Goal: Find contact information: Find specific fact

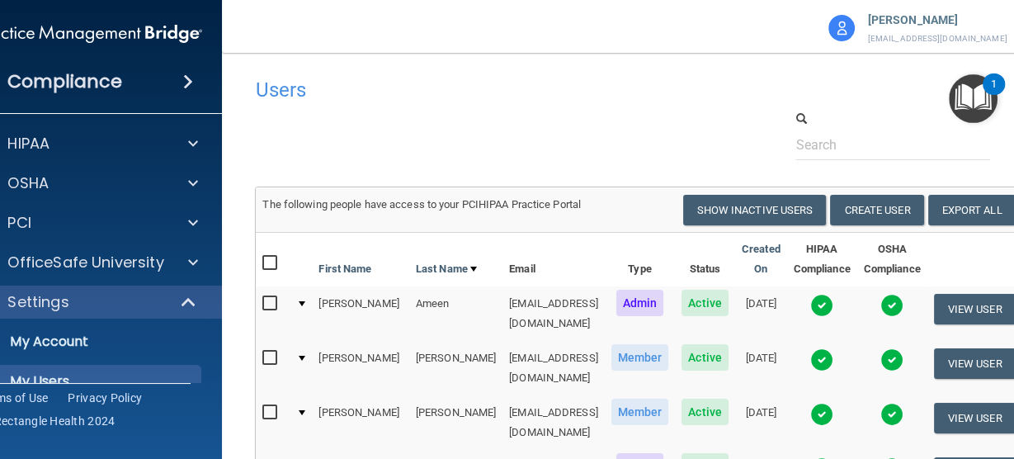
scroll to position [2443, 0]
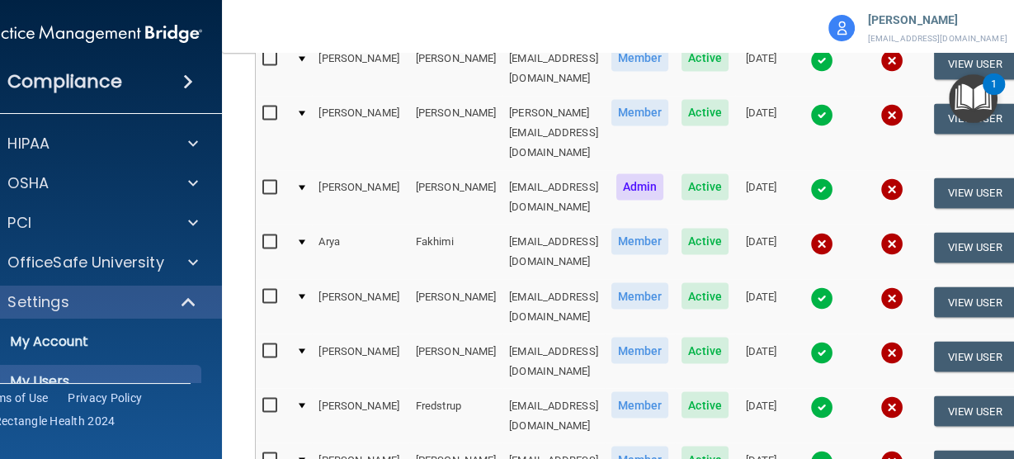
click at [569, 33] on div "Michelle Ameen 2mameen@imagendentalpartners.com Imagen Dental Partners Corporat…" at bounding box center [812, 24] width 486 height 48
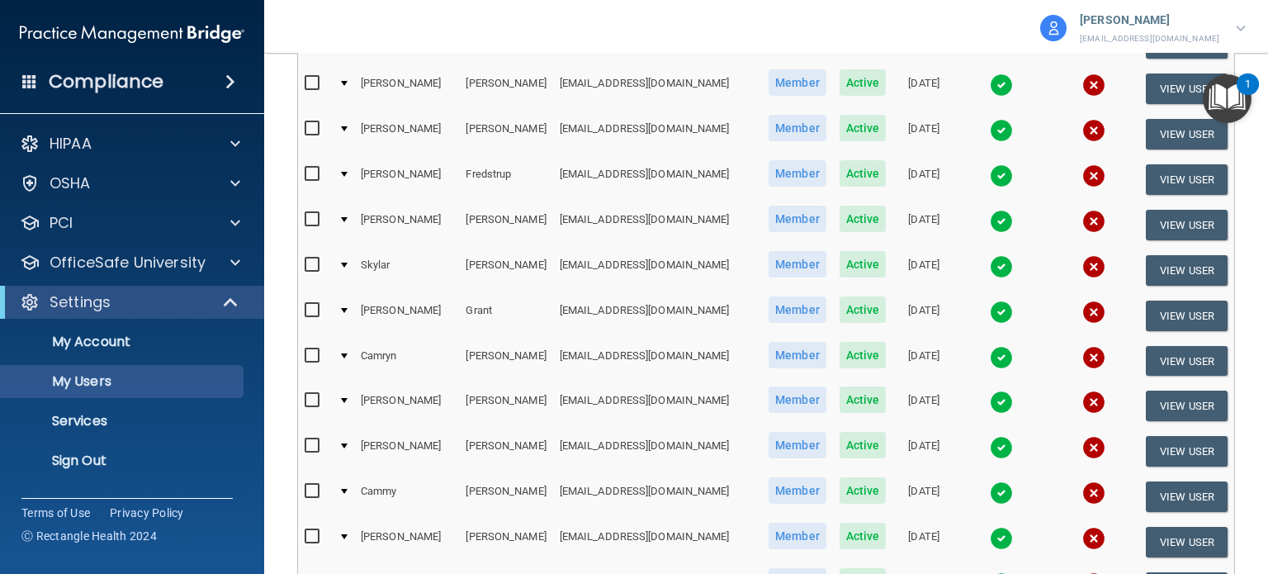
scroll to position [2410, 0]
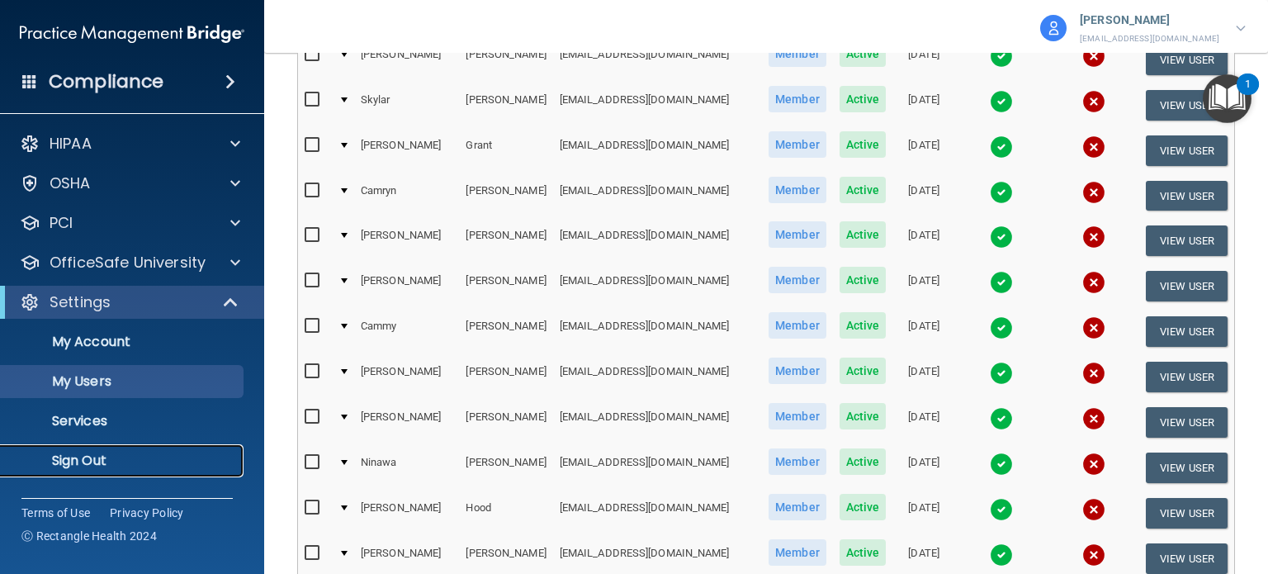
click at [101, 458] on p "Sign Out" at bounding box center [123, 460] width 225 height 17
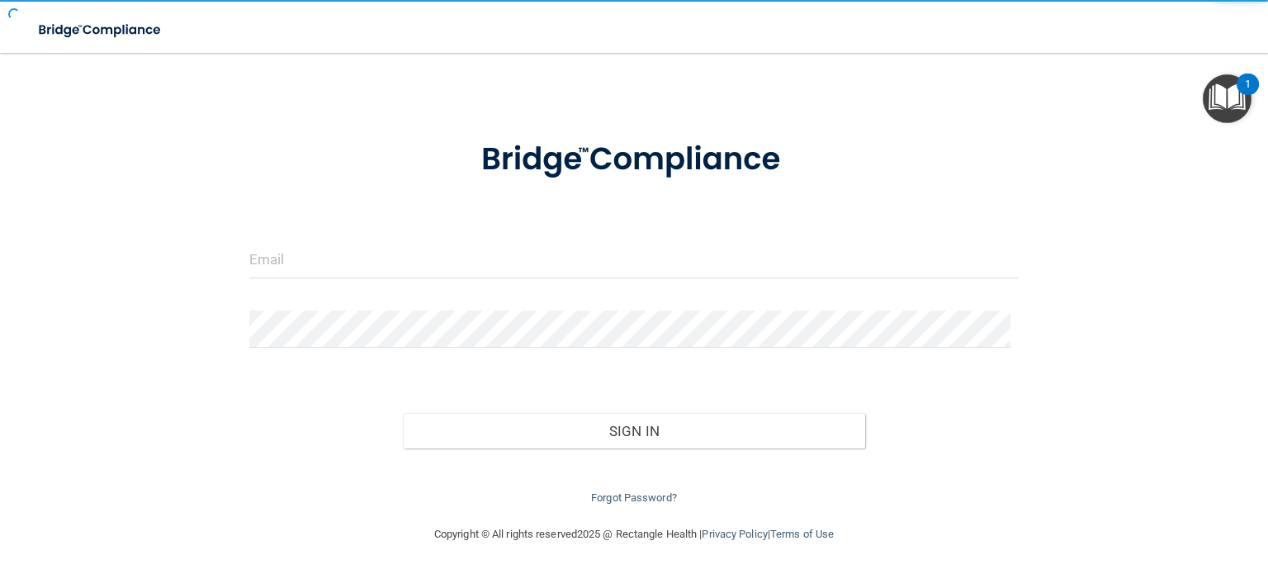
scroll to position [33, 0]
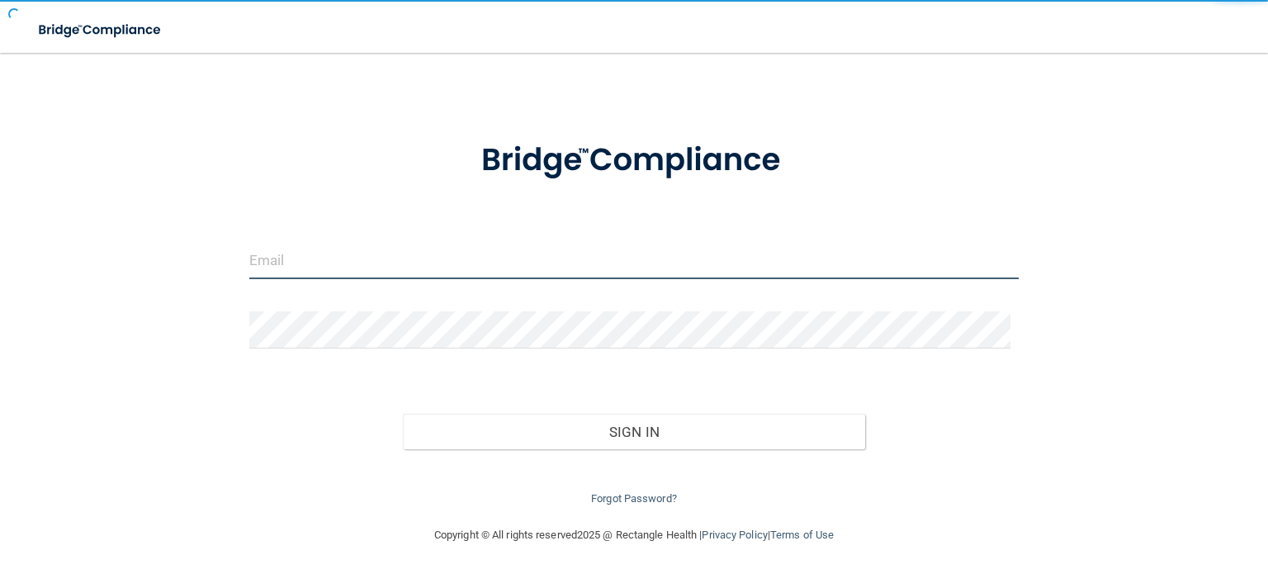
type input "avan@rectanglehealth.com"
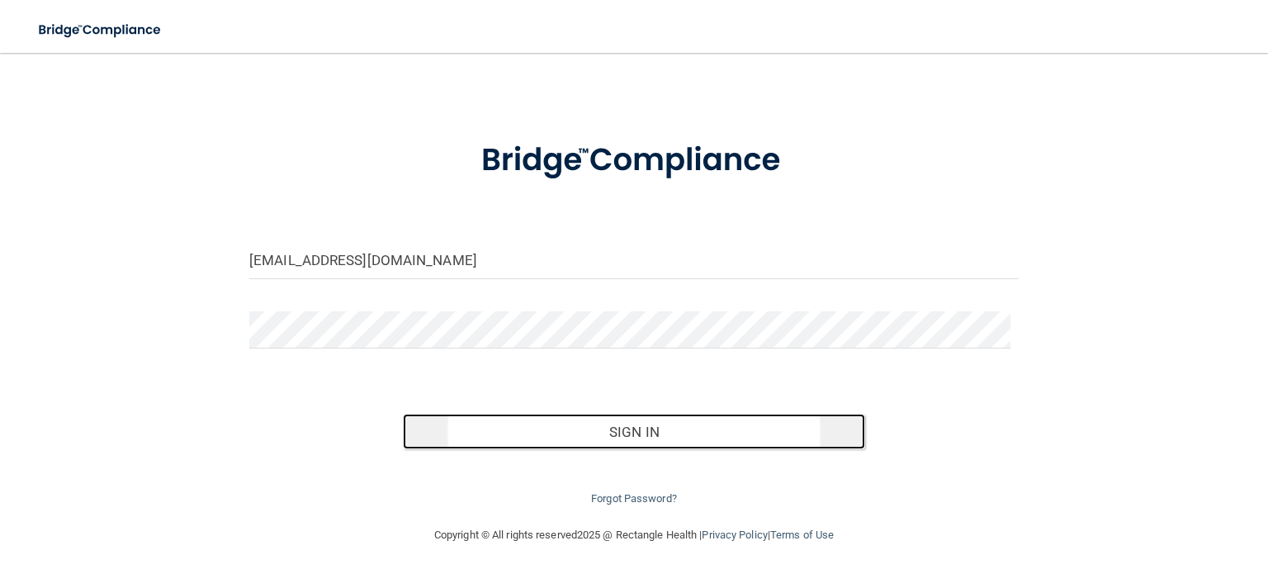
click at [485, 432] on button "Sign In" at bounding box center [633, 431] width 461 height 36
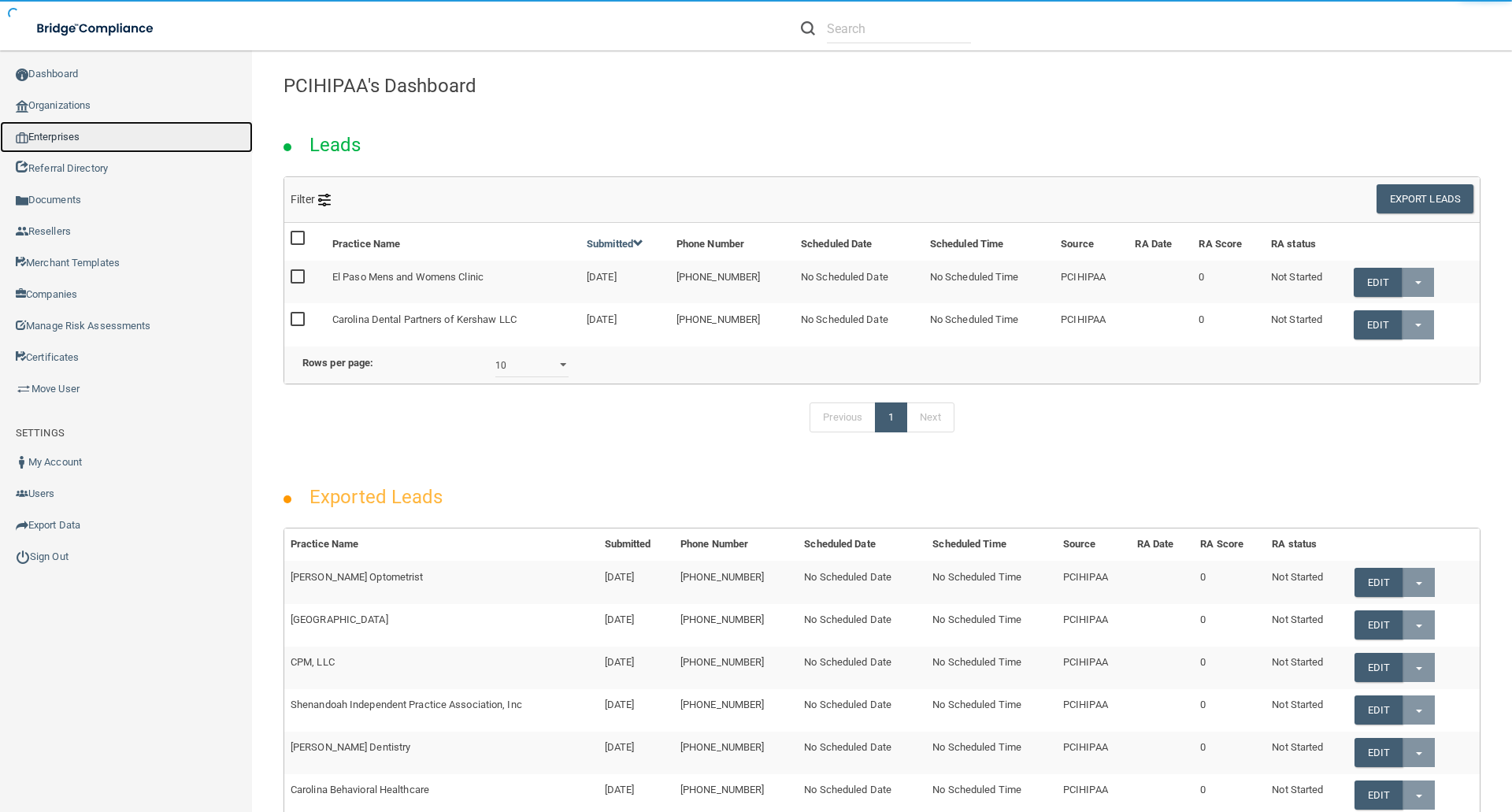
click at [72, 136] on link "Enterprises" at bounding box center [126, 136] width 253 height 31
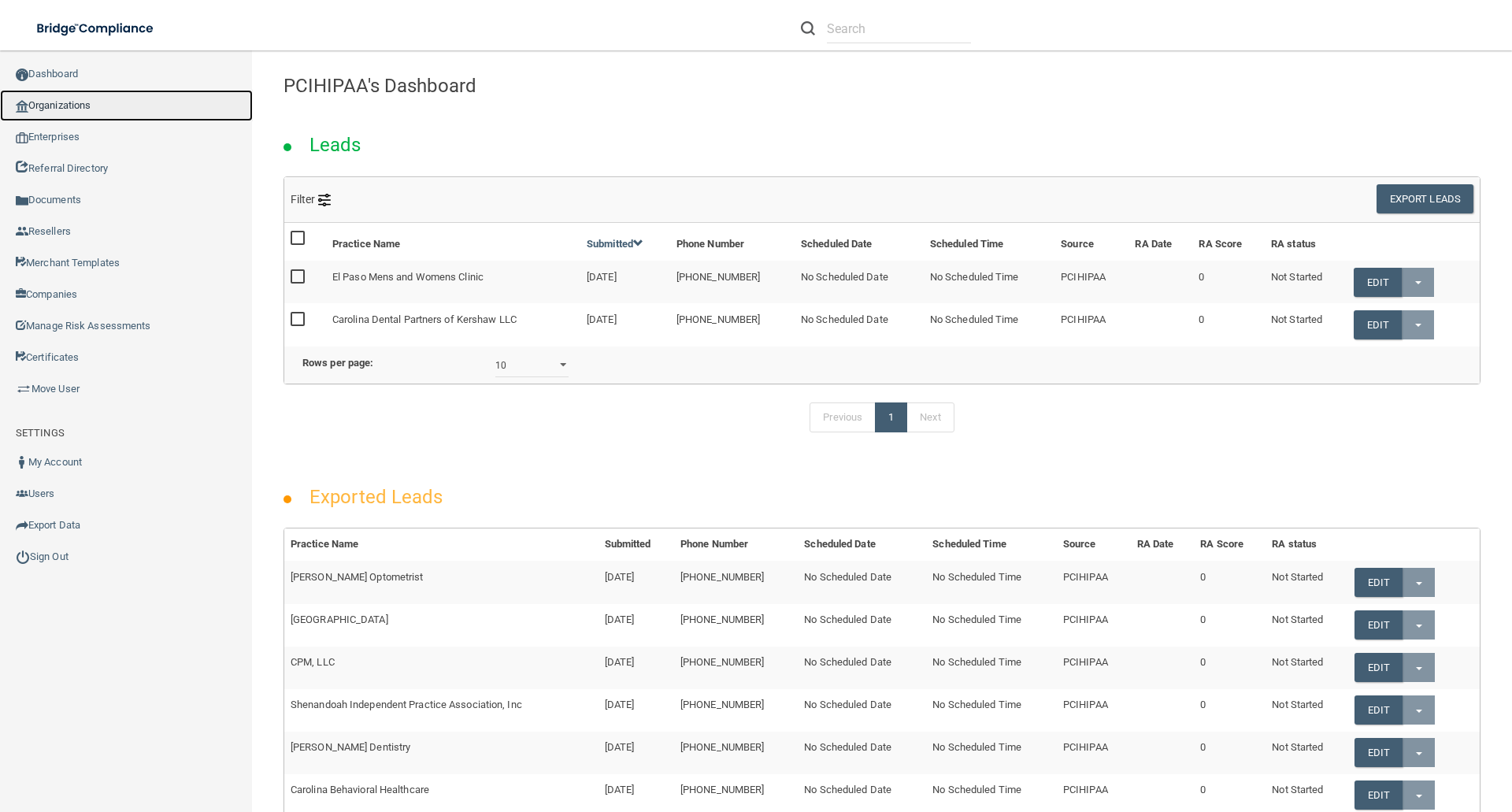
click at [82, 108] on link "Organizations" at bounding box center [126, 105] width 253 height 31
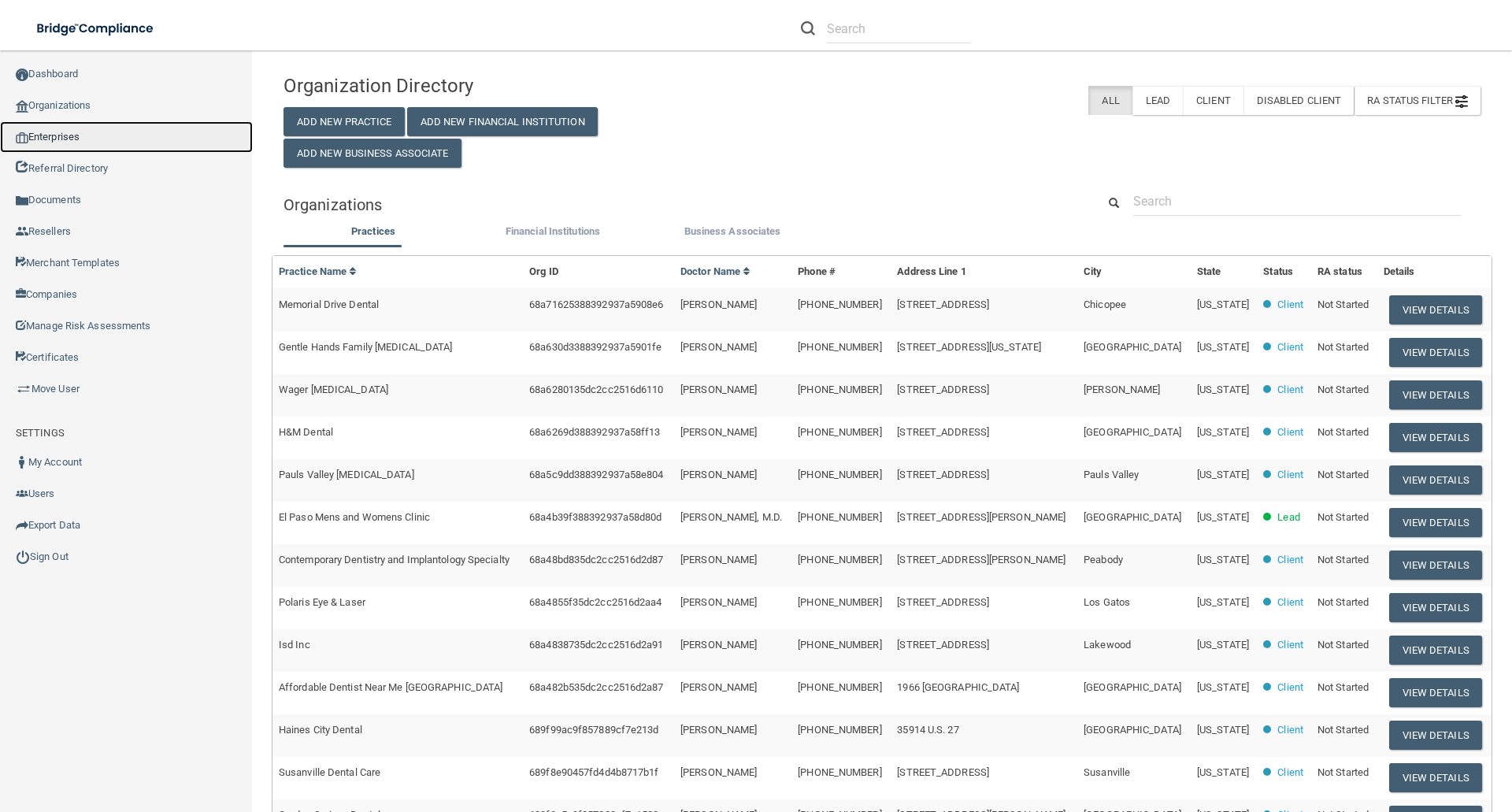
click at [53, 143] on link "Enterprises" at bounding box center [126, 136] width 253 height 31
click at [119, 142] on link "Enterprises" at bounding box center [126, 136] width 253 height 31
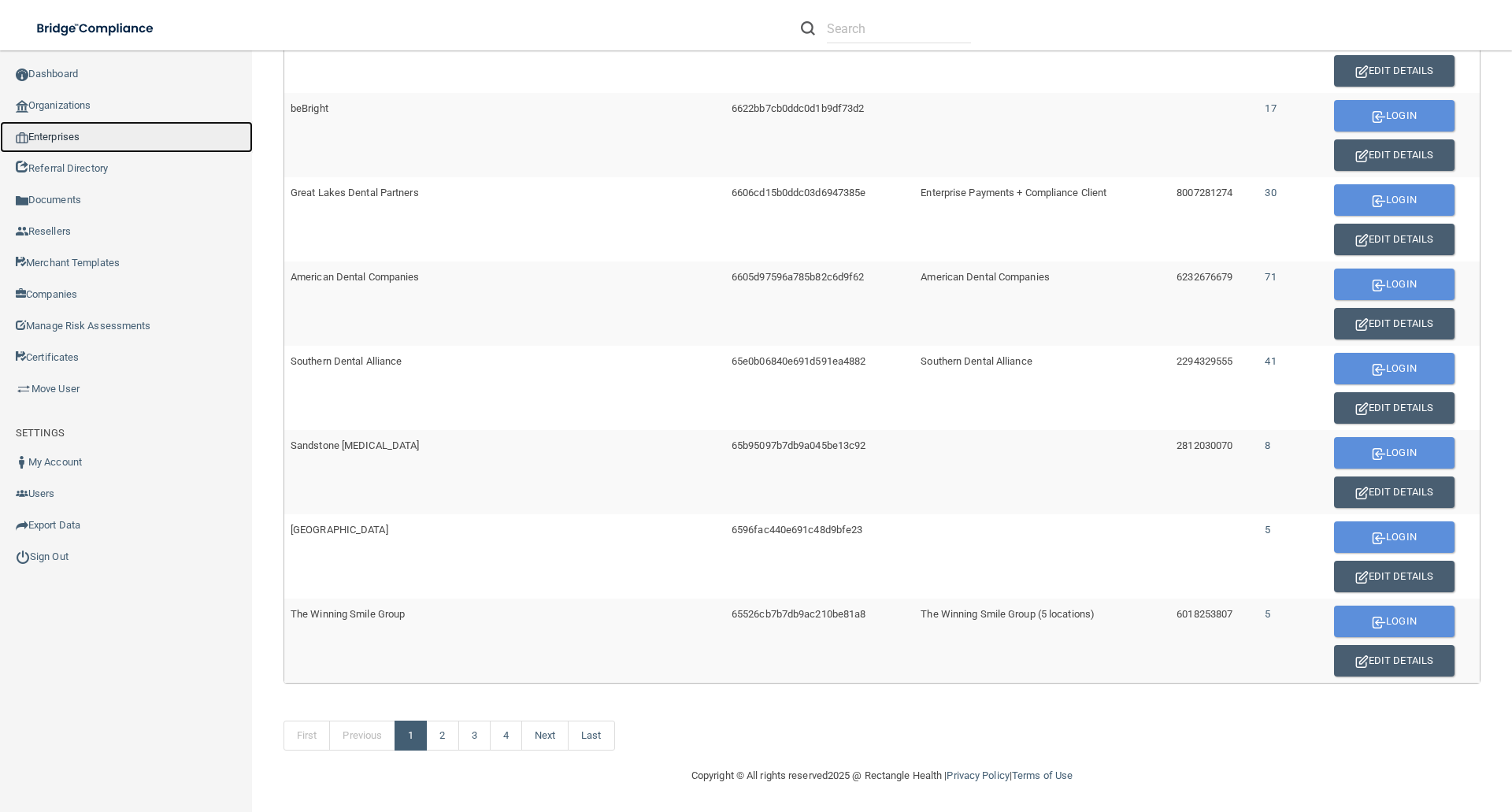
scroll to position [801, 0]
click at [1355, 413] on img "button" at bounding box center [1361, 407] width 13 height 12
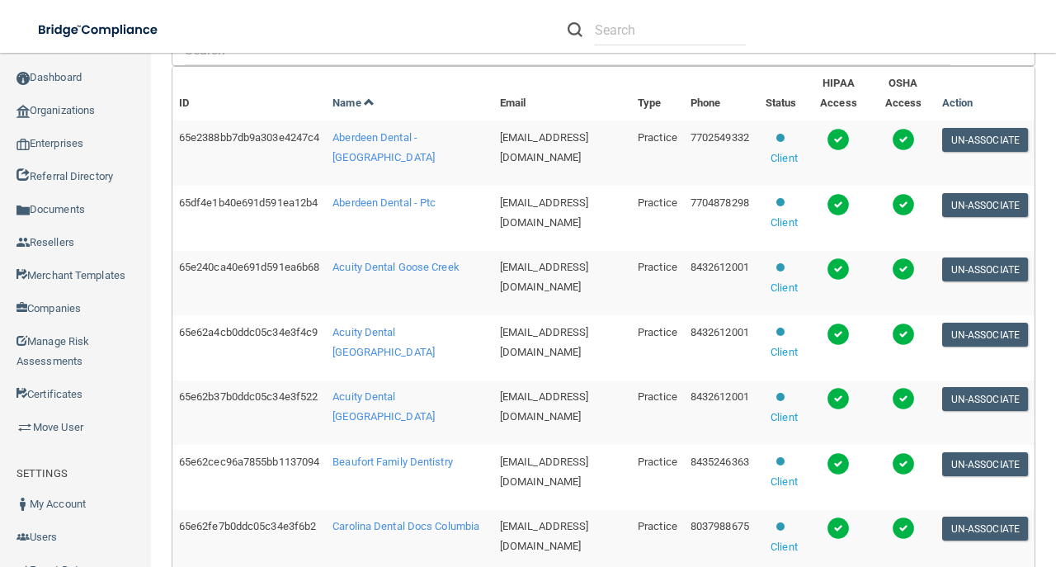
scroll to position [495, 0]
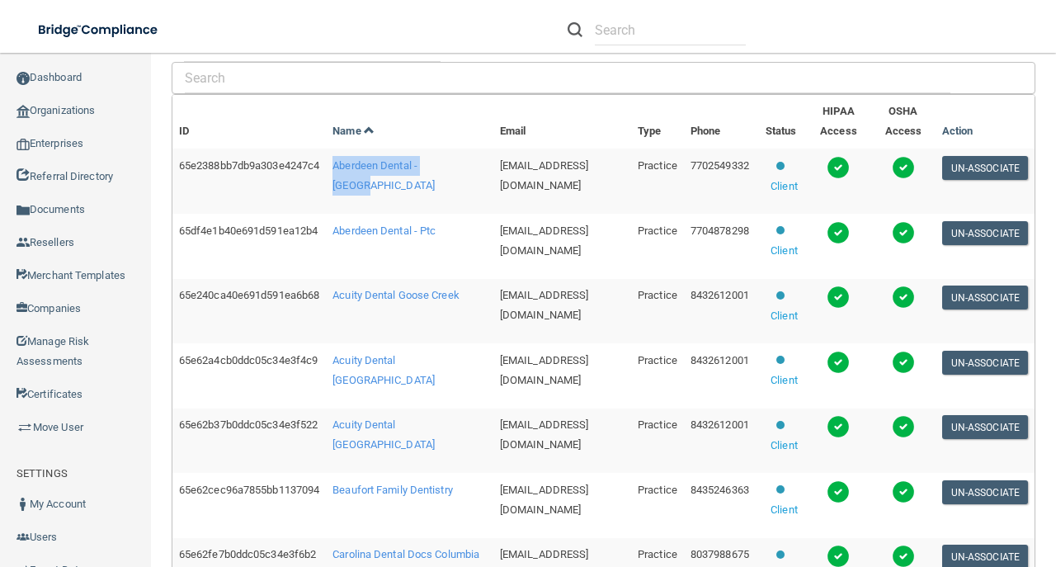
drag, startPoint x: 404, startPoint y: 183, endPoint x: 345, endPoint y: 169, distance: 61.1
click at [345, 169] on td "Aberdeen Dental - [GEOGRAPHIC_DATA]" at bounding box center [410, 181] width 168 height 65
click at [577, 165] on td "[EMAIL_ADDRESS][DOMAIN_NAME]" at bounding box center [563, 181] width 138 height 65
click at [560, 162] on span "[EMAIL_ADDRESS][DOMAIN_NAME]" at bounding box center [544, 175] width 89 height 32
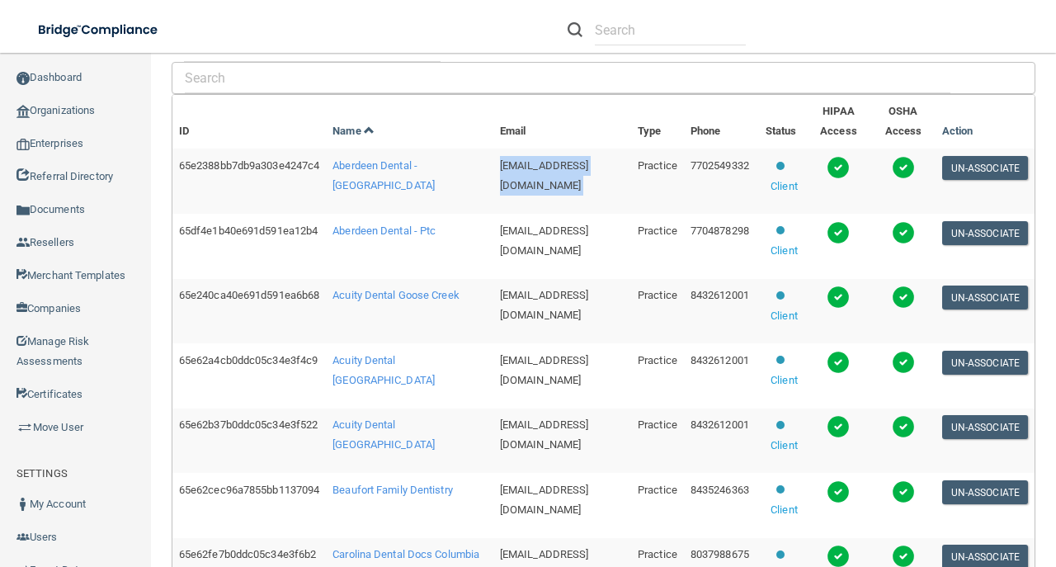
click at [560, 162] on span "[EMAIL_ADDRESS][DOMAIN_NAME]" at bounding box center [544, 175] width 89 height 32
copy td "[EMAIL_ADDRESS][DOMAIN_NAME]"
click at [535, 228] on span "[EMAIL_ADDRESS][DOMAIN_NAME]" at bounding box center [544, 240] width 89 height 32
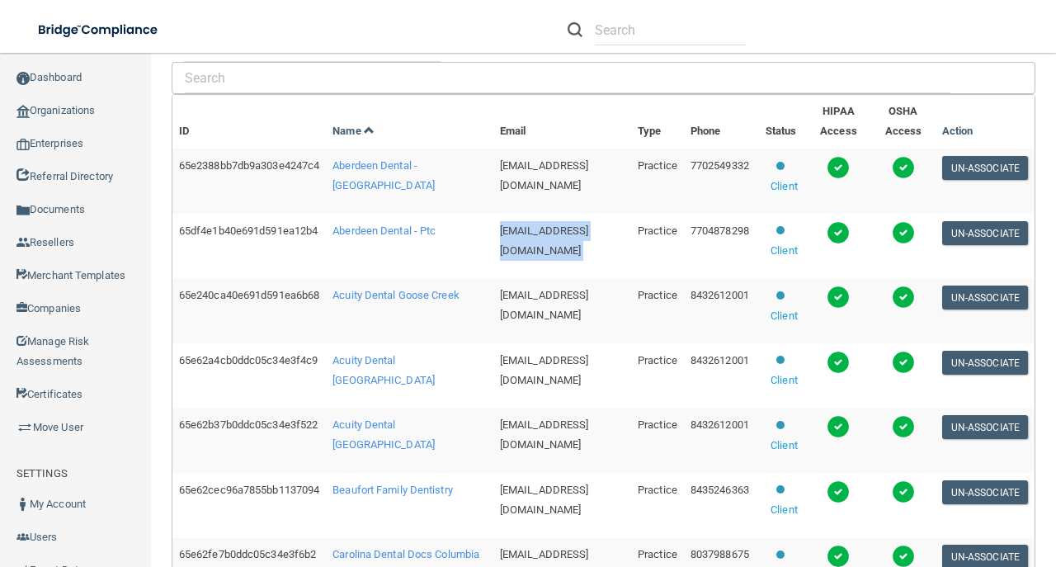
click at [535, 228] on span "[EMAIL_ADDRESS][DOMAIN_NAME]" at bounding box center [544, 240] width 89 height 32
copy td "[EMAIL_ADDRESS][DOMAIN_NAME]"
click at [520, 292] on span "[EMAIL_ADDRESS][DOMAIN_NAME]" at bounding box center [544, 305] width 89 height 32
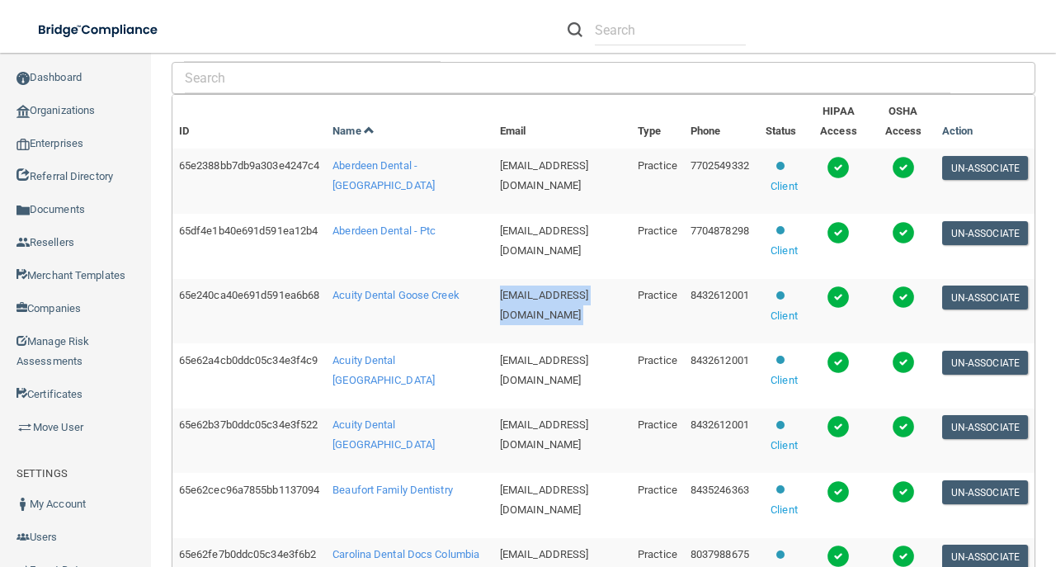
copy td "[EMAIL_ADDRESS][DOMAIN_NAME]"
click at [522, 359] on span "[EMAIL_ADDRESS][DOMAIN_NAME]" at bounding box center [544, 370] width 89 height 32
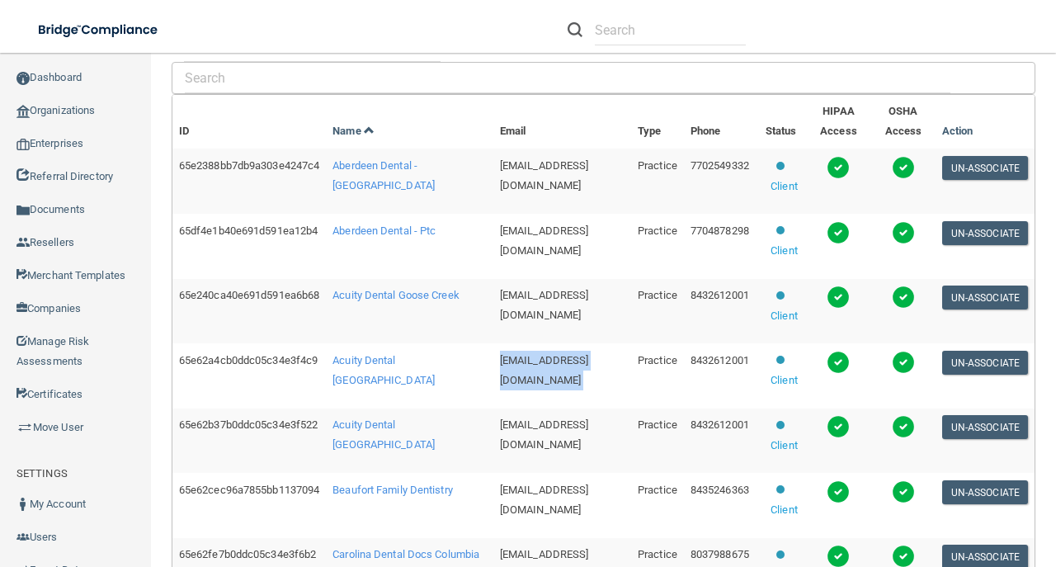
copy td "[EMAIL_ADDRESS][DOMAIN_NAME]"
click at [511, 418] on span "[EMAIL_ADDRESS][DOMAIN_NAME]" at bounding box center [544, 434] width 89 height 32
copy td "[EMAIL_ADDRESS][DOMAIN_NAME]"
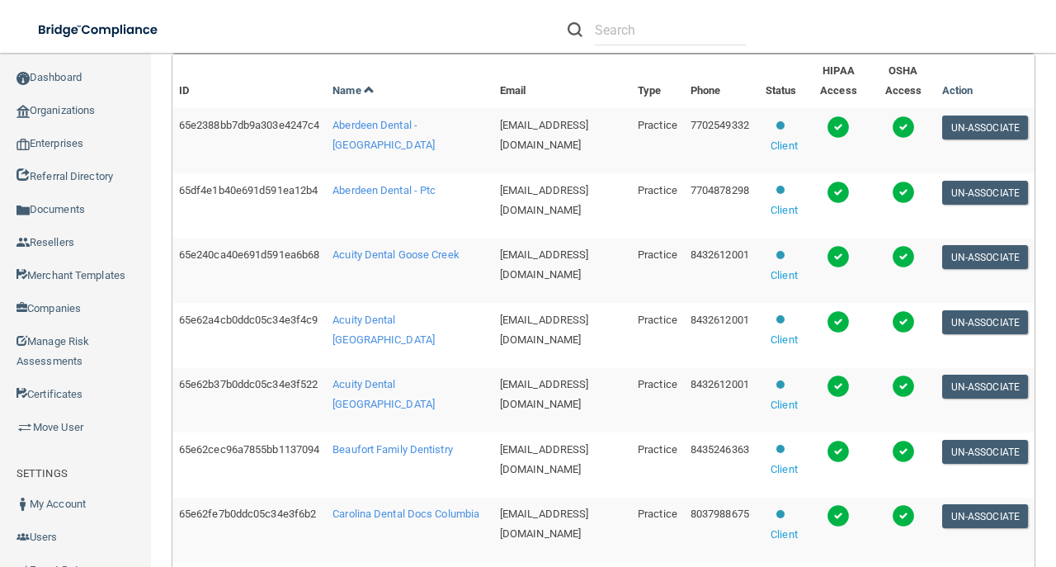
click at [541, 361] on td "[EMAIL_ADDRESS][DOMAIN_NAME]" at bounding box center [563, 335] width 138 height 65
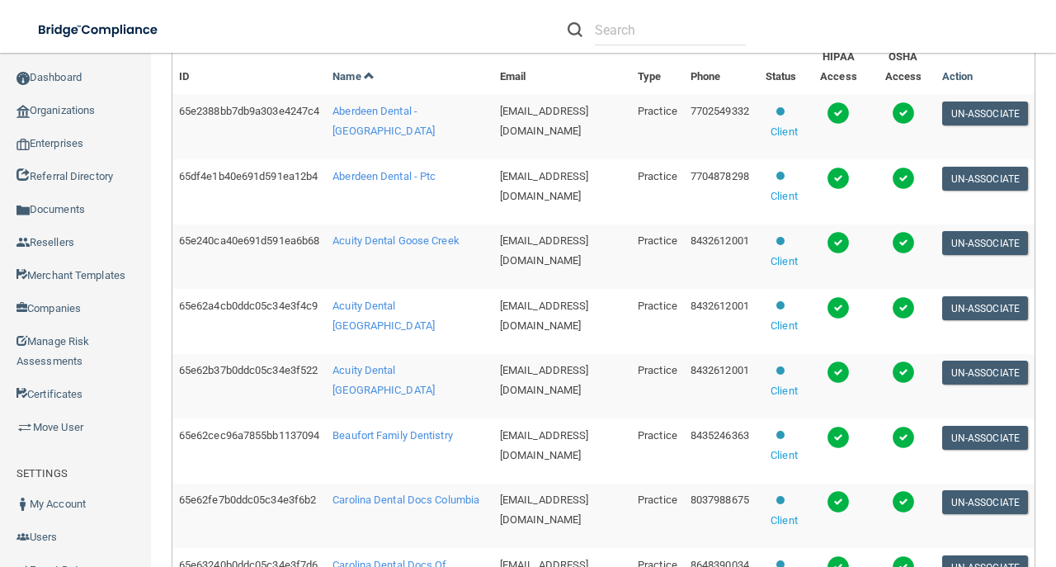
scroll to position [550, 0]
click at [541, 364] on span "[EMAIL_ADDRESS][DOMAIN_NAME]" at bounding box center [544, 380] width 89 height 32
click at [537, 437] on span "[EMAIL_ADDRESS][DOMAIN_NAME]" at bounding box center [544, 445] width 89 height 32
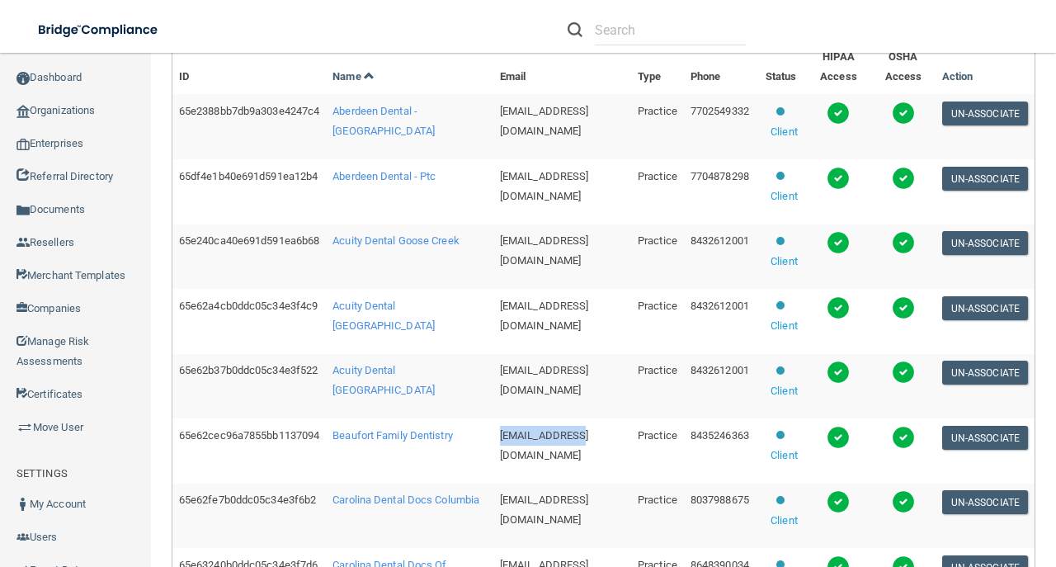
click at [537, 437] on span "[EMAIL_ADDRESS][DOMAIN_NAME]" at bounding box center [544, 445] width 89 height 32
copy td "[EMAIL_ADDRESS][DOMAIN_NAME]"
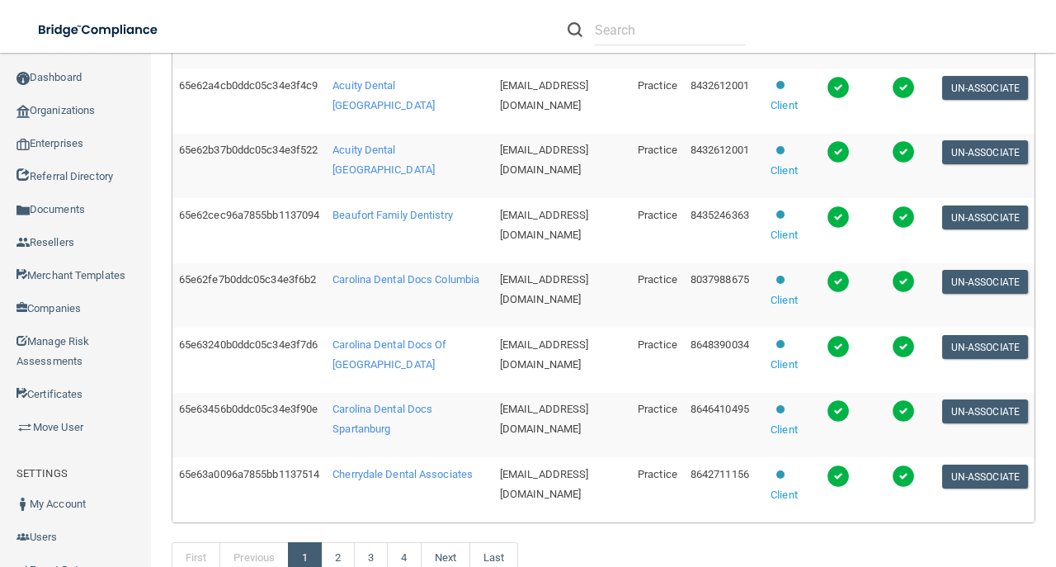
click at [523, 281] on span "[EMAIL_ADDRESS][DOMAIN_NAME]" at bounding box center [544, 289] width 89 height 32
copy td "[EMAIL_ADDRESS][DOMAIN_NAME]"
click at [574, 338] on span "[EMAIL_ADDRESS][DOMAIN_NAME]" at bounding box center [544, 354] width 89 height 32
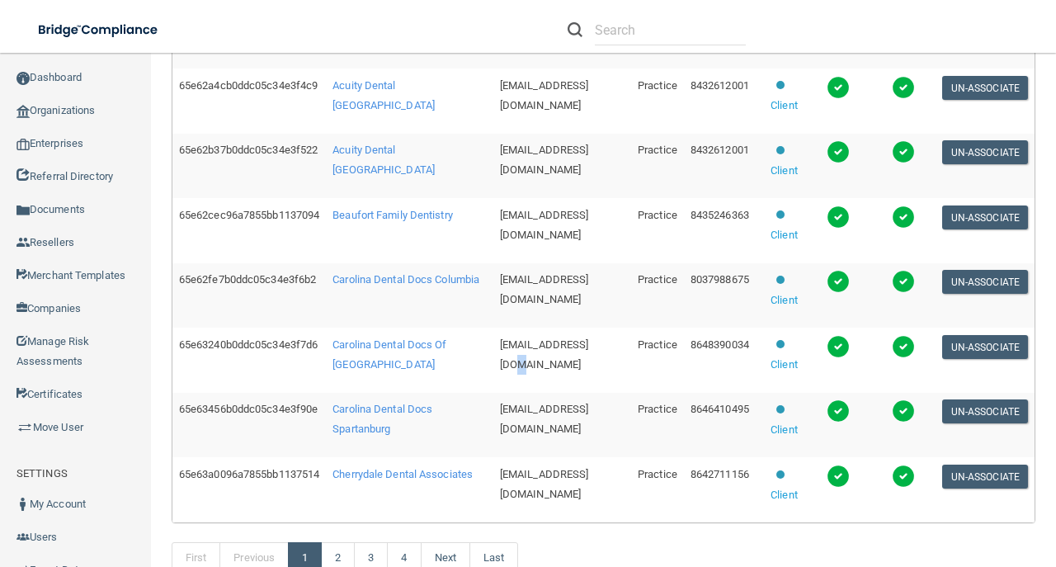
click at [574, 338] on span "[EMAIL_ADDRESS][DOMAIN_NAME]" at bounding box center [544, 354] width 89 height 32
copy td "[EMAIL_ADDRESS][DOMAIN_NAME]"
click at [520, 409] on span "[EMAIL_ADDRESS][DOMAIN_NAME]" at bounding box center [544, 419] width 89 height 32
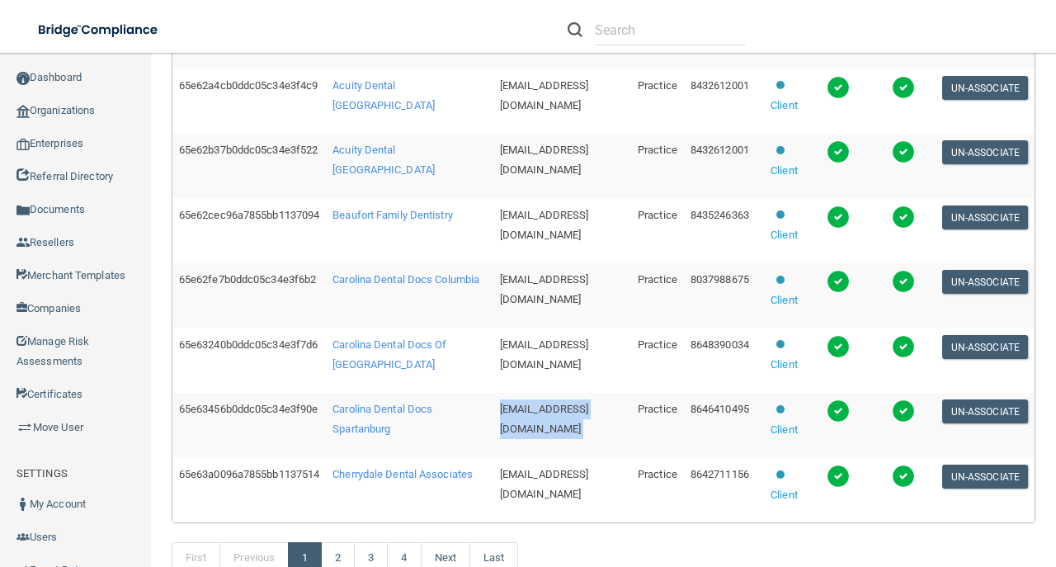
click at [520, 409] on span "[EMAIL_ADDRESS][DOMAIN_NAME]" at bounding box center [544, 419] width 89 height 32
click at [508, 480] on td "[EMAIL_ADDRESS][DOMAIN_NAME]" at bounding box center [563, 489] width 138 height 64
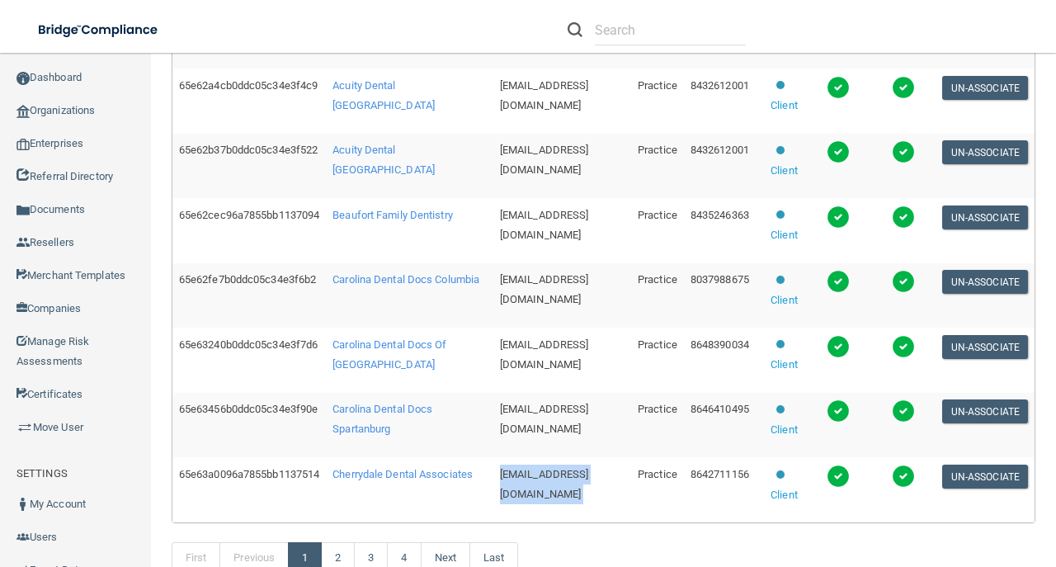
click at [508, 480] on td "[EMAIL_ADDRESS][DOMAIN_NAME]" at bounding box center [563, 489] width 138 height 64
click at [338, 548] on link "2" at bounding box center [338, 557] width 34 height 31
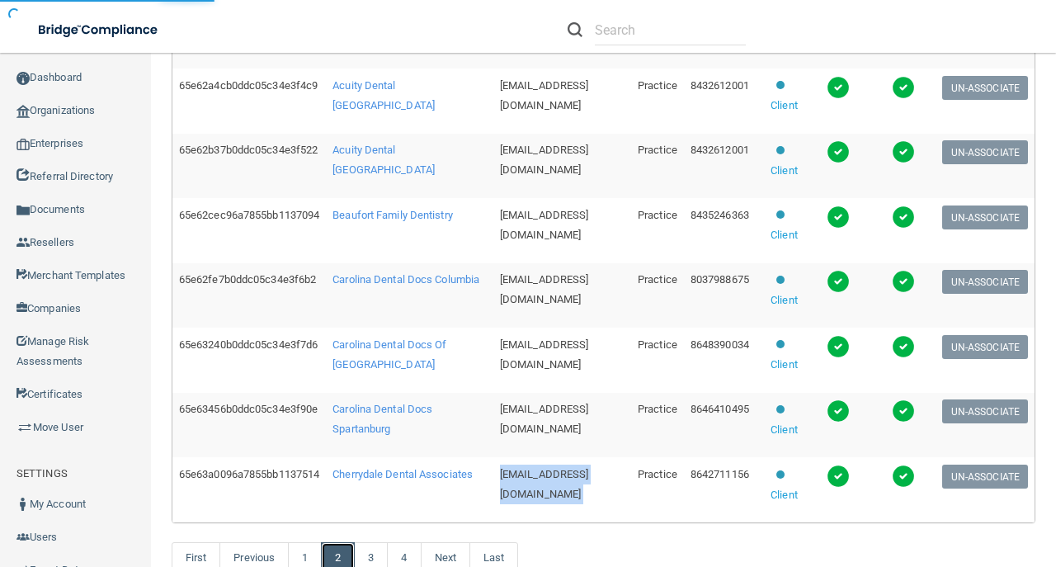
scroll to position [52, 0]
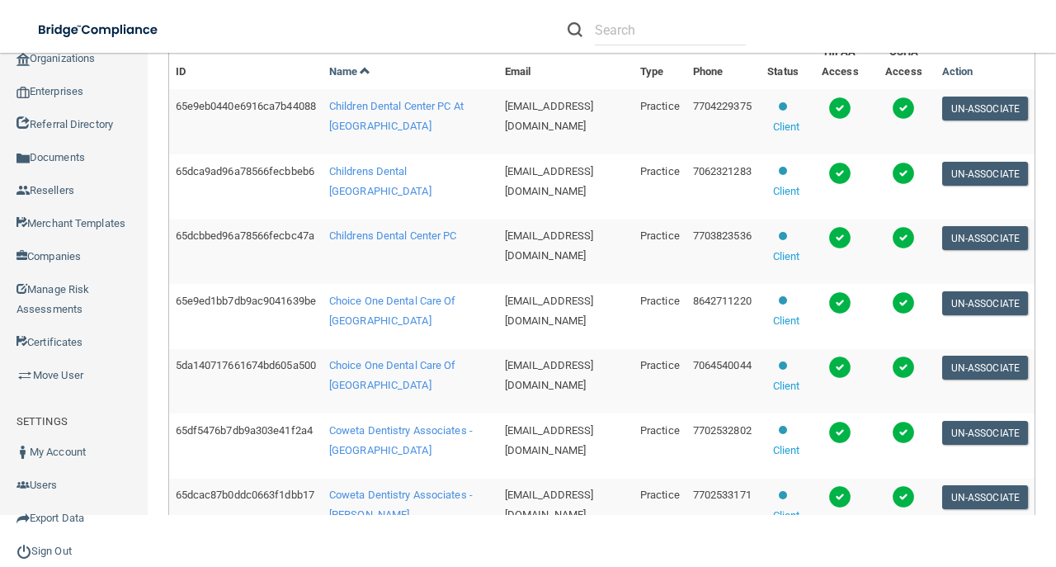
click at [505, 109] on span "[EMAIL_ADDRESS][DOMAIN_NAME]" at bounding box center [549, 116] width 89 height 32
click at [538, 172] on span "[EMAIL_ADDRESS][DOMAIN_NAME]" at bounding box center [549, 181] width 89 height 32
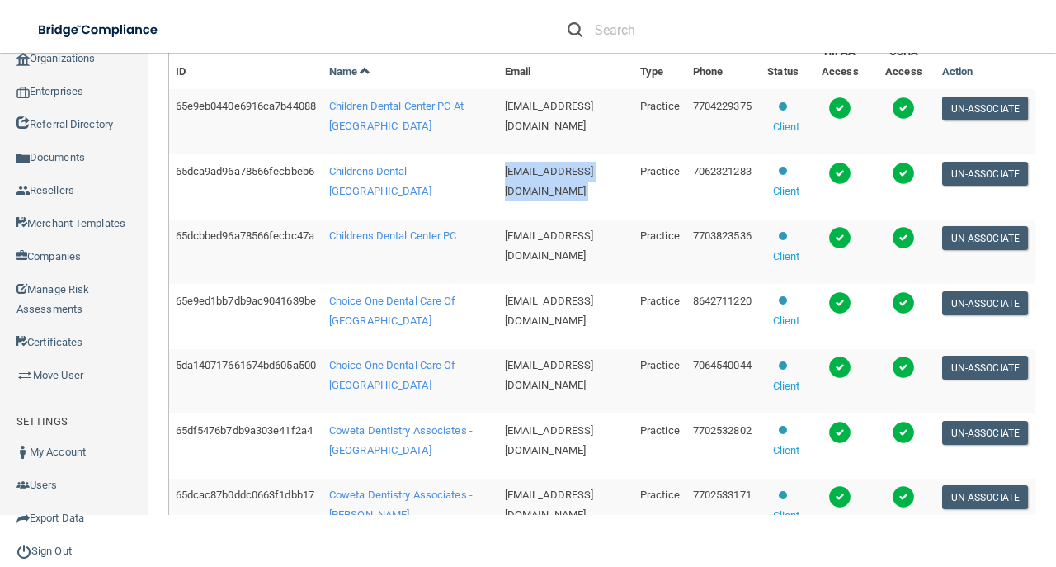
click at [538, 172] on span "[EMAIL_ADDRESS][DOMAIN_NAME]" at bounding box center [549, 181] width 89 height 32
click at [574, 231] on span "[EMAIL_ADDRESS][DOMAIN_NAME]" at bounding box center [549, 245] width 89 height 32
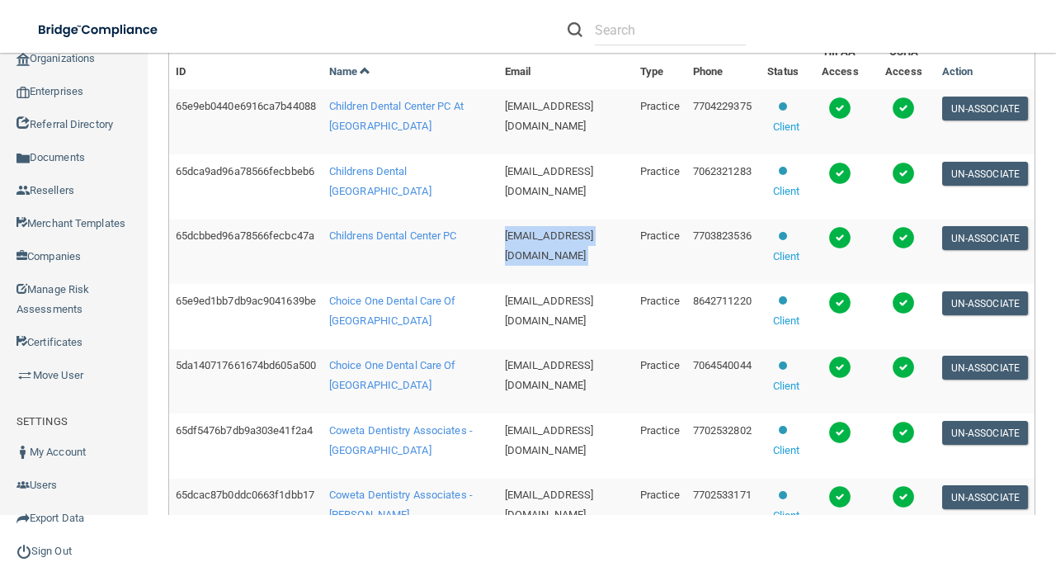
click at [574, 231] on span "[EMAIL_ADDRESS][DOMAIN_NAME]" at bounding box center [549, 245] width 89 height 32
click at [545, 297] on span "[EMAIL_ADDRESS][DOMAIN_NAME]" at bounding box center [549, 311] width 89 height 32
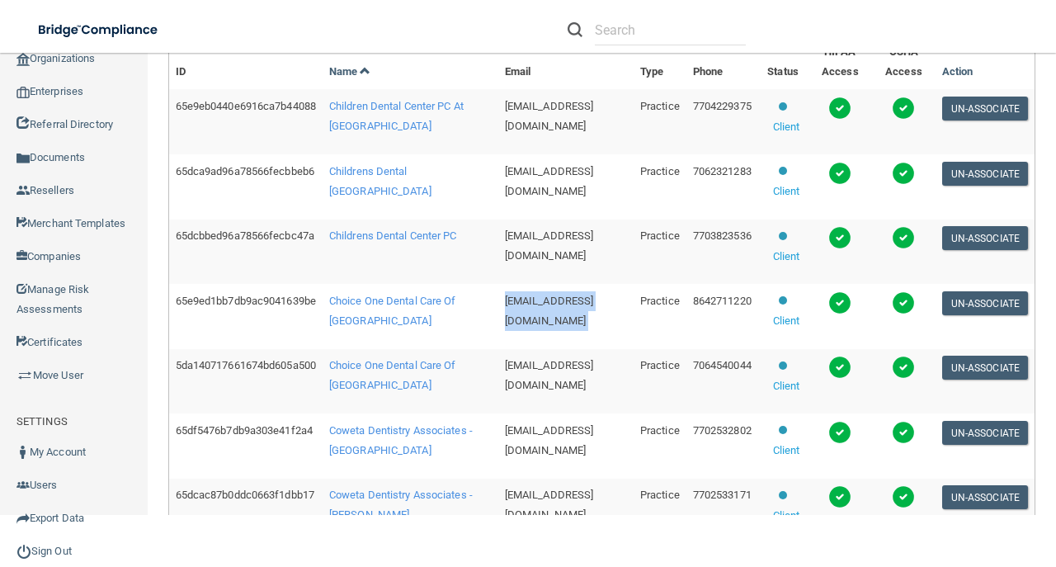
click at [545, 297] on span "[EMAIL_ADDRESS][DOMAIN_NAME]" at bounding box center [549, 311] width 89 height 32
click at [505, 359] on span "[EMAIL_ADDRESS][DOMAIN_NAME]" at bounding box center [549, 375] width 89 height 32
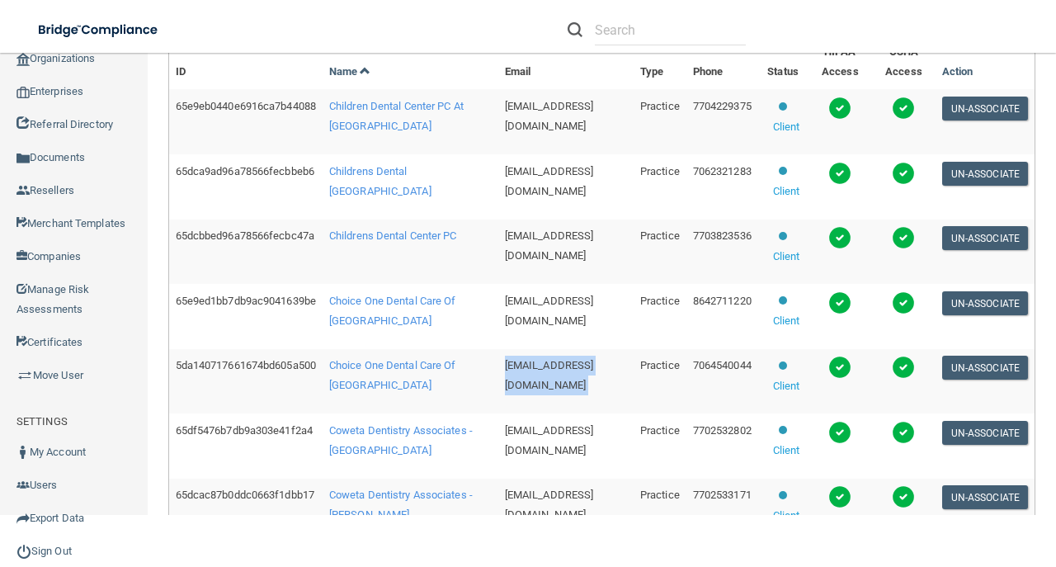
click at [505, 359] on span "[EMAIL_ADDRESS][DOMAIN_NAME]" at bounding box center [549, 375] width 89 height 32
click at [520, 431] on span "[EMAIL_ADDRESS][DOMAIN_NAME]" at bounding box center [549, 440] width 89 height 32
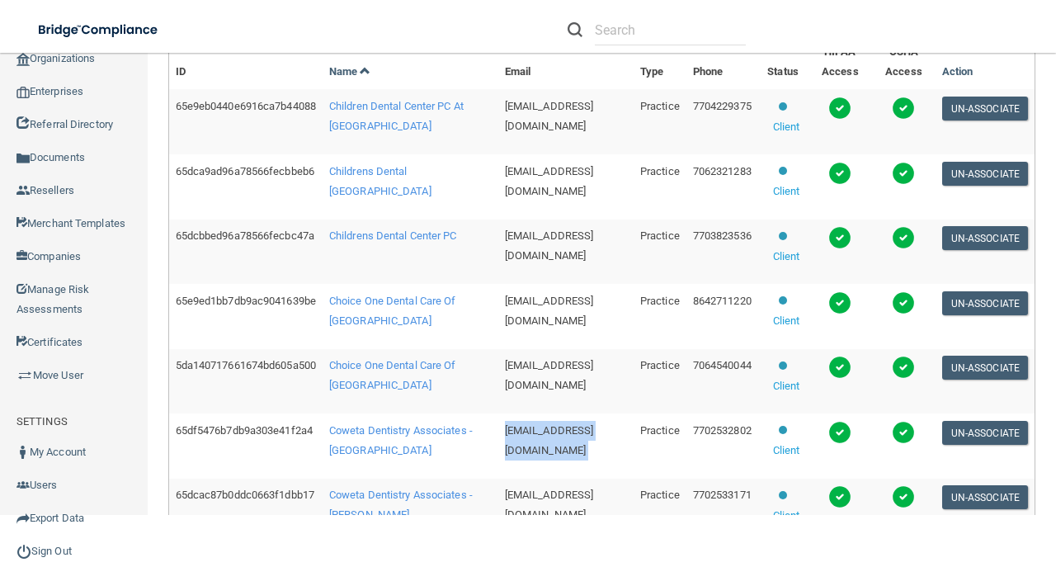
click at [520, 431] on span "[EMAIL_ADDRESS][DOMAIN_NAME]" at bounding box center [549, 440] width 89 height 32
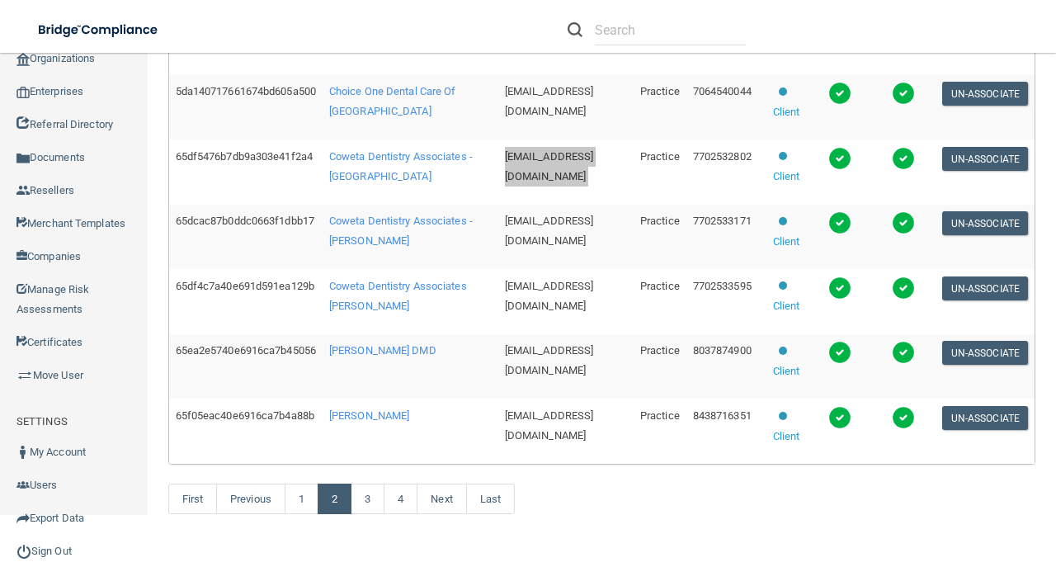
scroll to position [777, 0]
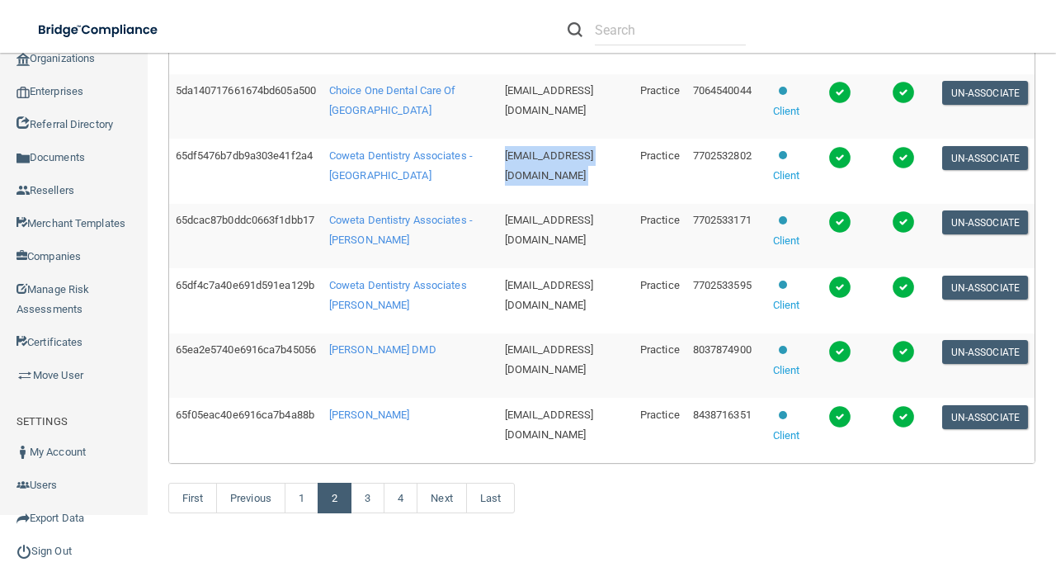
click at [547, 216] on span "[EMAIL_ADDRESS][DOMAIN_NAME]" at bounding box center [549, 230] width 89 height 32
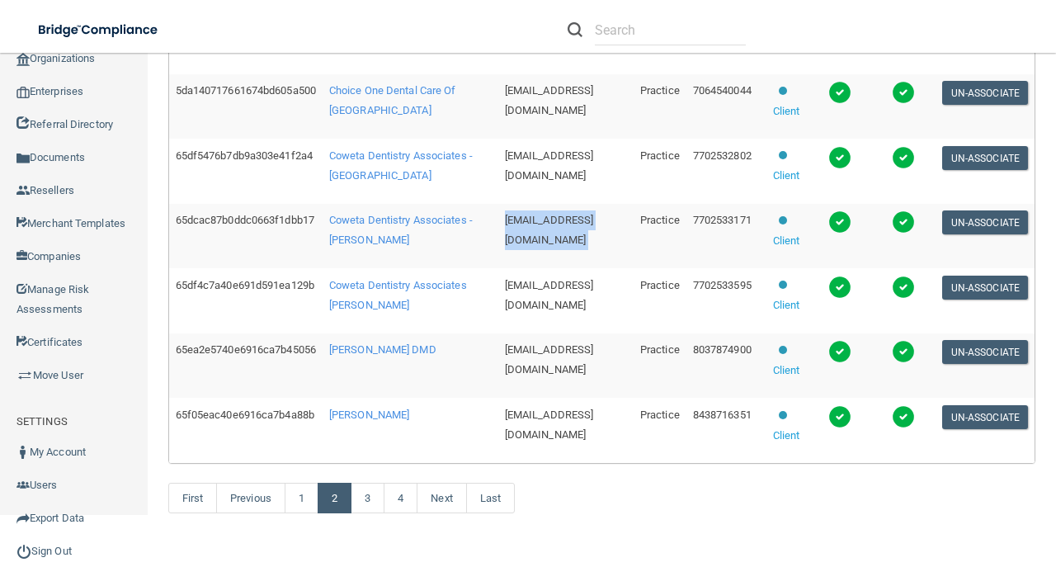
click at [547, 216] on span "[EMAIL_ADDRESS][DOMAIN_NAME]" at bounding box center [549, 230] width 89 height 32
drag, startPoint x: 547, startPoint y: 216, endPoint x: 566, endPoint y: 221, distance: 19.6
click at [566, 221] on span "[EMAIL_ADDRESS][DOMAIN_NAME]" at bounding box center [549, 230] width 89 height 32
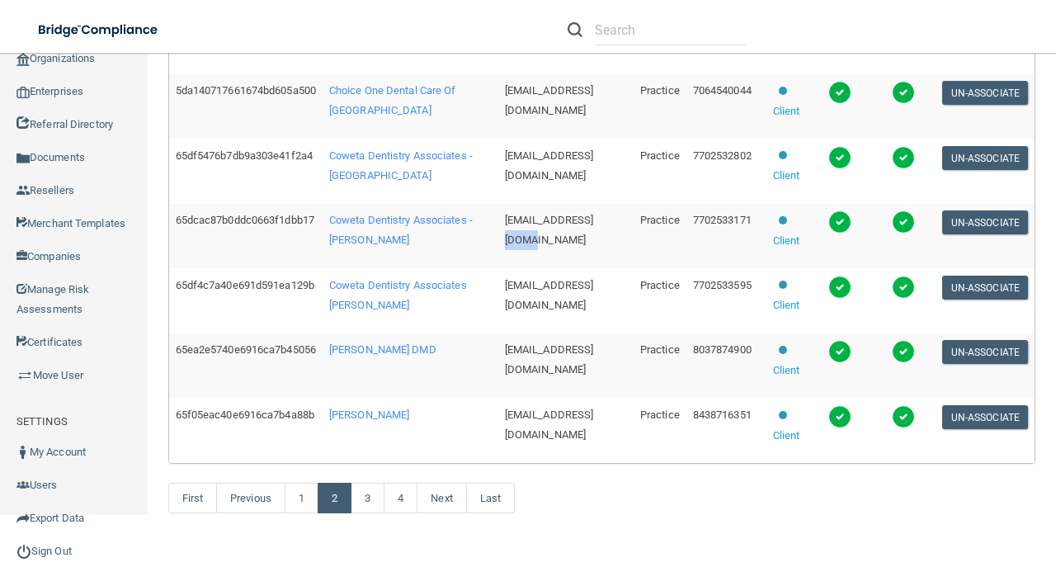
click at [566, 221] on span "[EMAIL_ADDRESS][DOMAIN_NAME]" at bounding box center [549, 230] width 89 height 32
click at [529, 279] on span "[EMAIL_ADDRESS][DOMAIN_NAME]" at bounding box center [549, 295] width 89 height 32
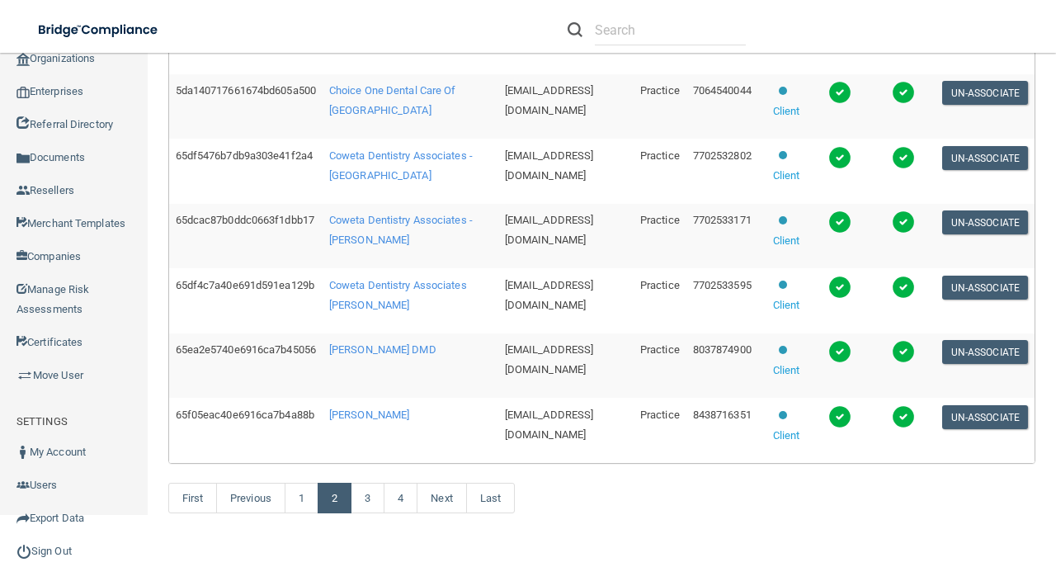
click at [523, 347] on span "[EMAIL_ADDRESS][DOMAIN_NAME]" at bounding box center [549, 359] width 89 height 32
click at [555, 413] on span "[EMAIL_ADDRESS][DOMAIN_NAME]" at bounding box center [549, 425] width 89 height 32
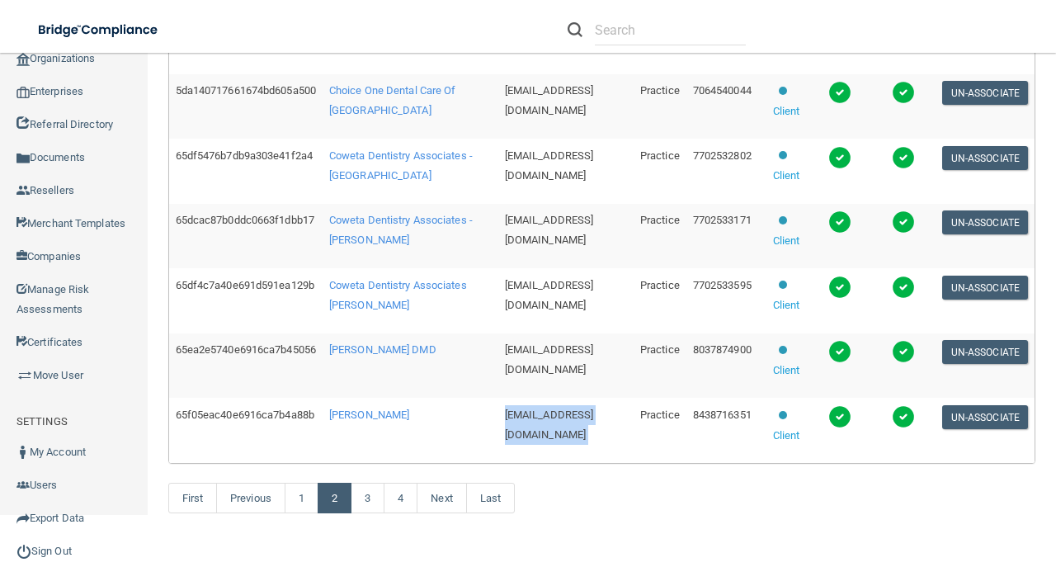
click at [555, 413] on span "[EMAIL_ADDRESS][DOMAIN_NAME]" at bounding box center [549, 425] width 89 height 32
click at [374, 485] on link "3" at bounding box center [368, 498] width 34 height 31
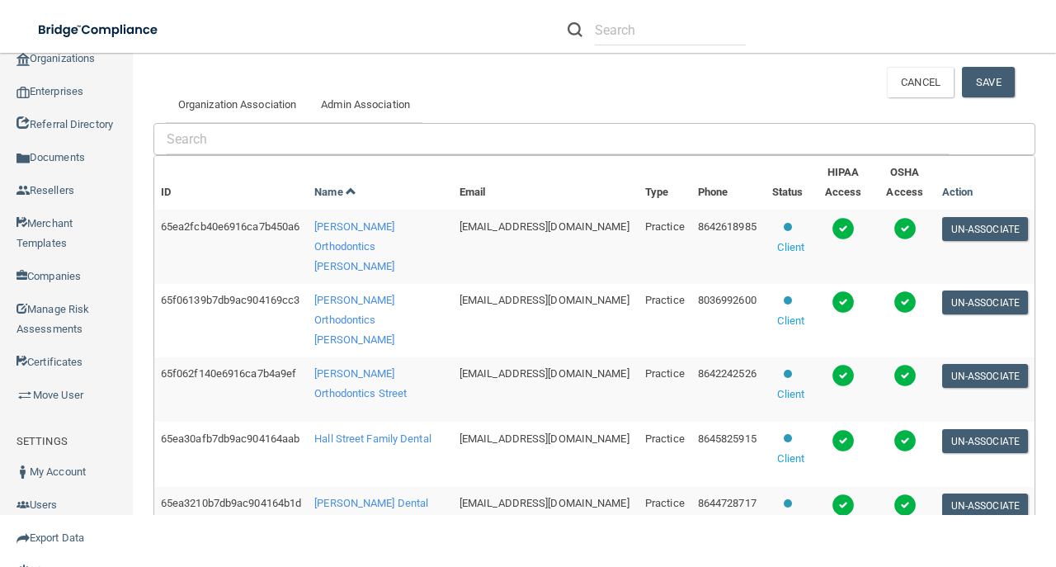
scroll to position [447, 0]
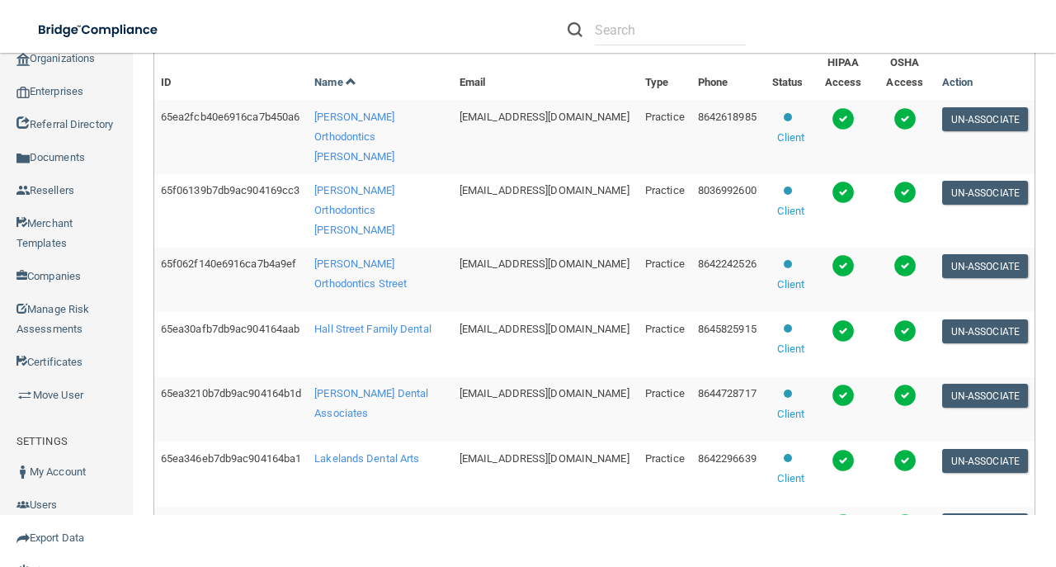
click at [556, 123] on span "[EMAIL_ADDRESS][DOMAIN_NAME]" at bounding box center [545, 117] width 170 height 12
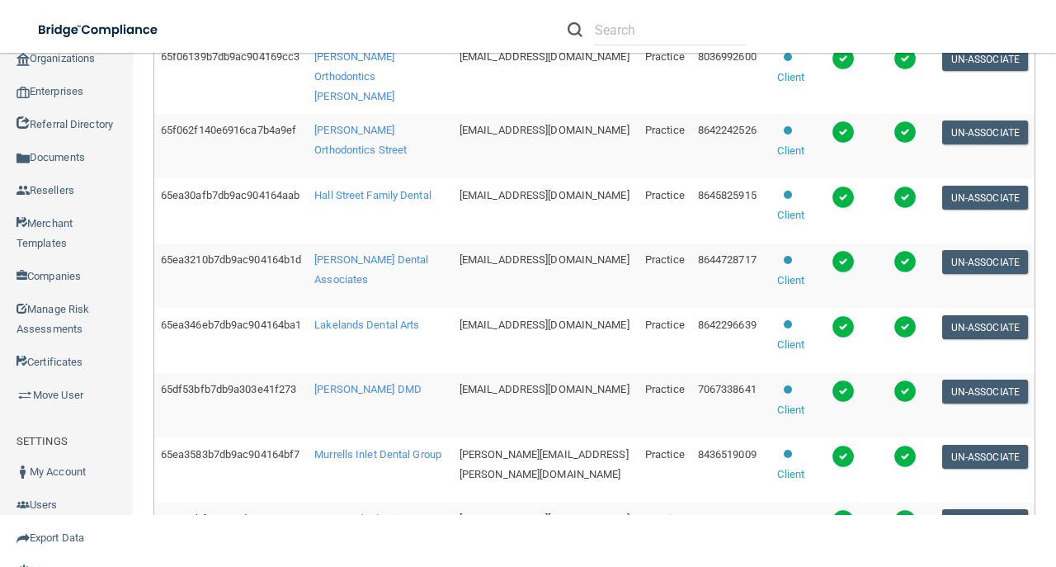
scroll to position [361, 0]
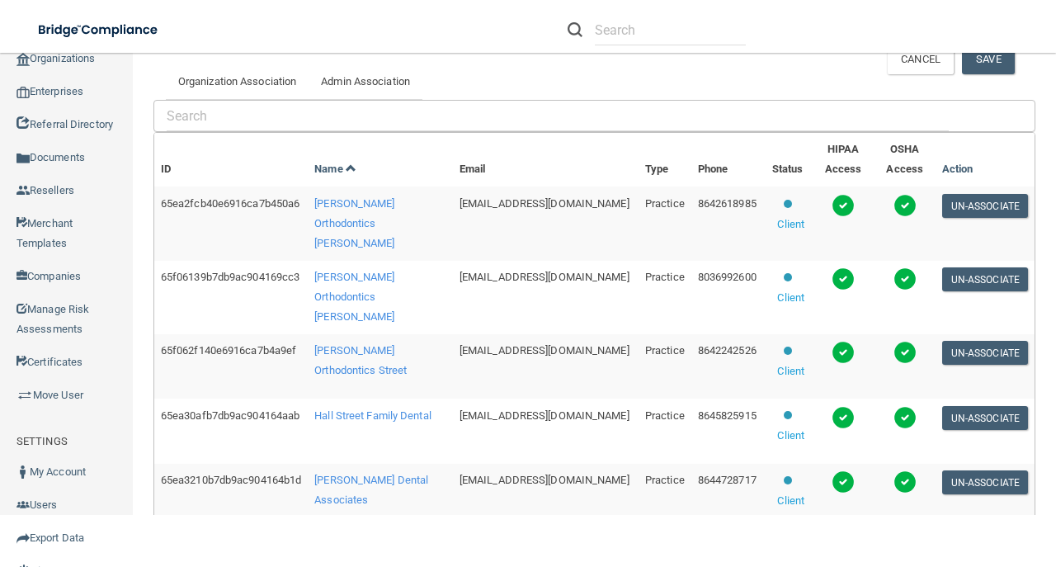
click at [538, 283] on span "[EMAIL_ADDRESS][DOMAIN_NAME]" at bounding box center [545, 277] width 170 height 12
click at [511, 357] on span "[EMAIL_ADDRESS][DOMAIN_NAME]" at bounding box center [545, 350] width 170 height 12
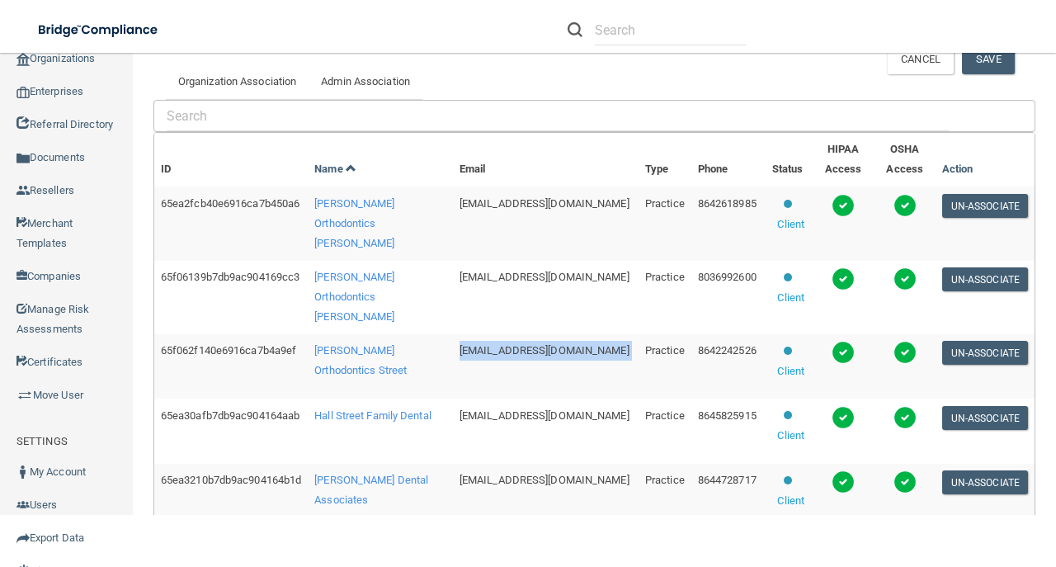
click at [511, 357] on span "[EMAIL_ADDRESS][DOMAIN_NAME]" at bounding box center [545, 350] width 170 height 12
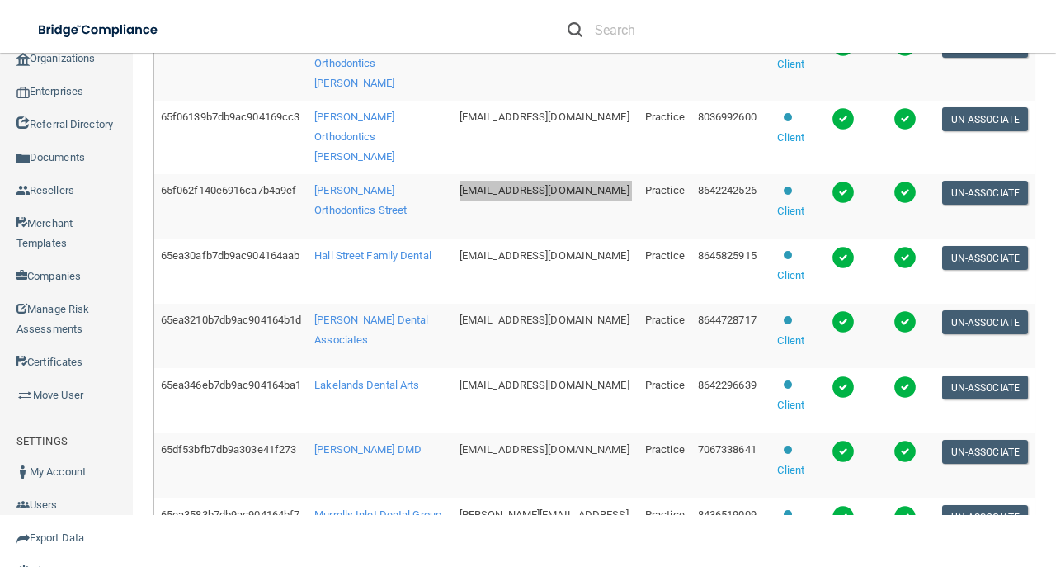
scroll to position [526, 0]
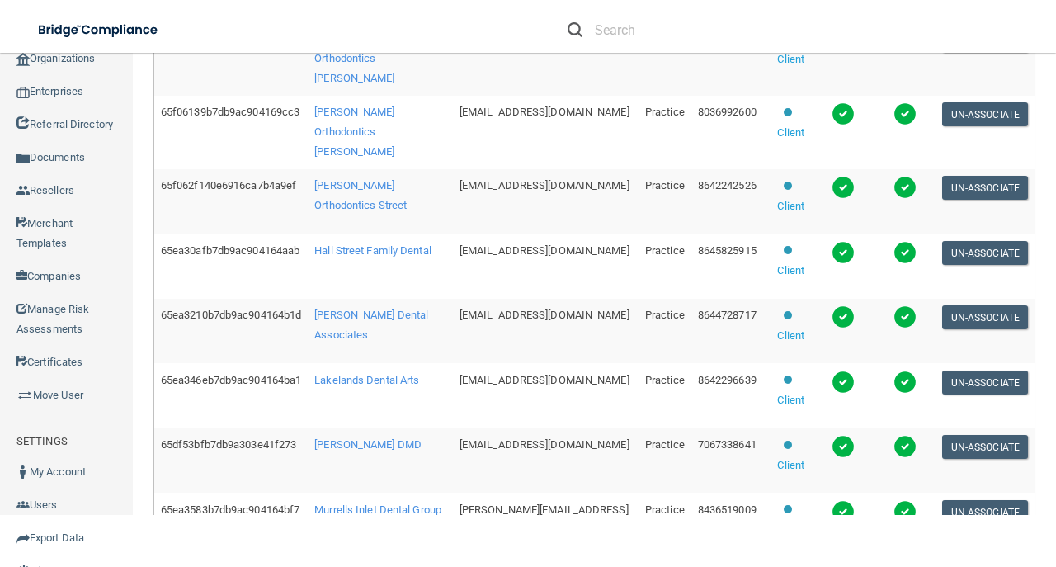
click at [510, 257] on span "[EMAIL_ADDRESS][DOMAIN_NAME]" at bounding box center [545, 250] width 170 height 12
click at [489, 321] on span "[EMAIL_ADDRESS][DOMAIN_NAME]" at bounding box center [545, 315] width 170 height 12
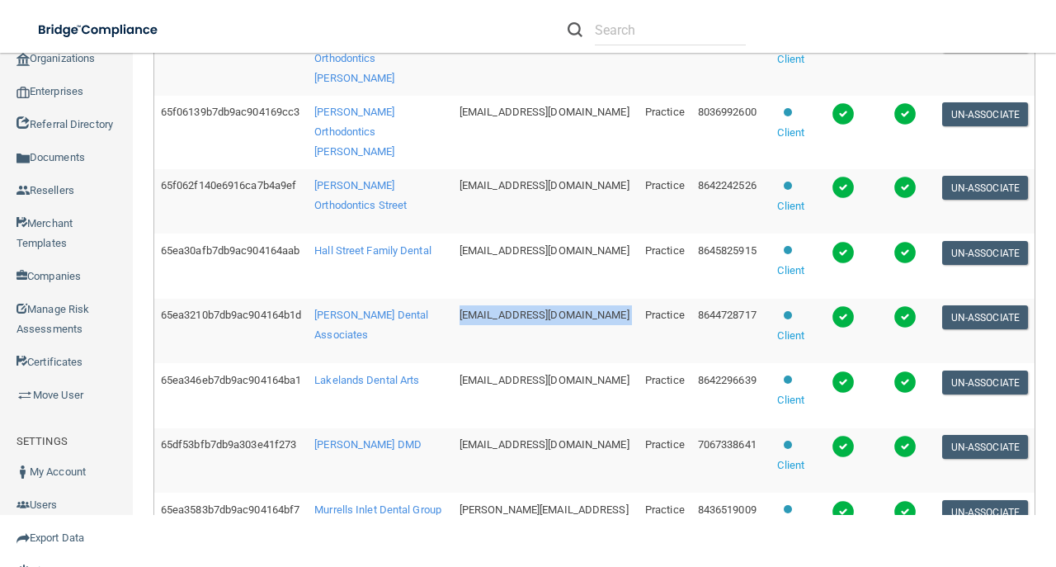
click at [489, 321] on span "[EMAIL_ADDRESS][DOMAIN_NAME]" at bounding box center [545, 315] width 170 height 12
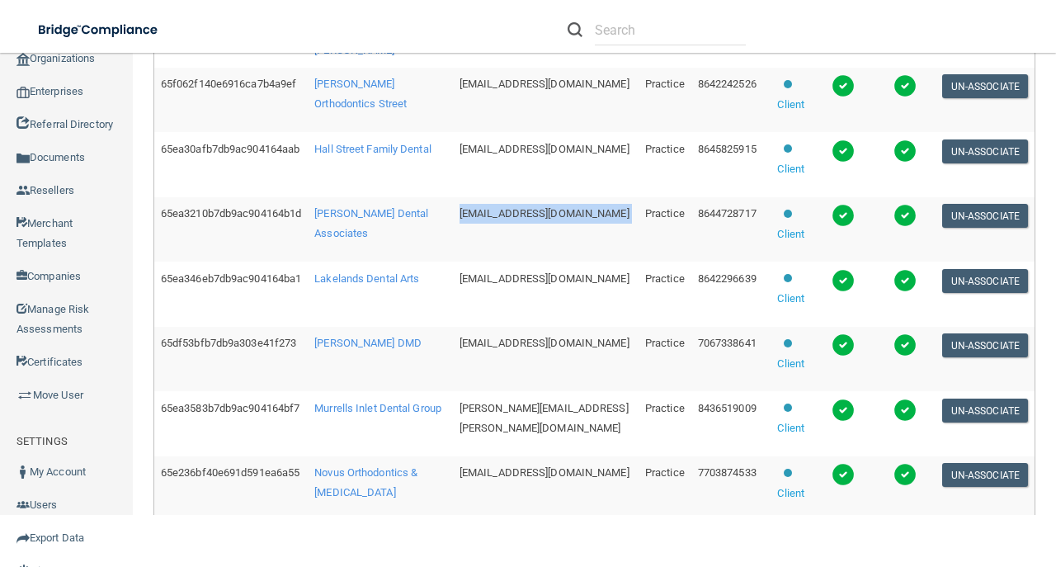
scroll to position [636, 0]
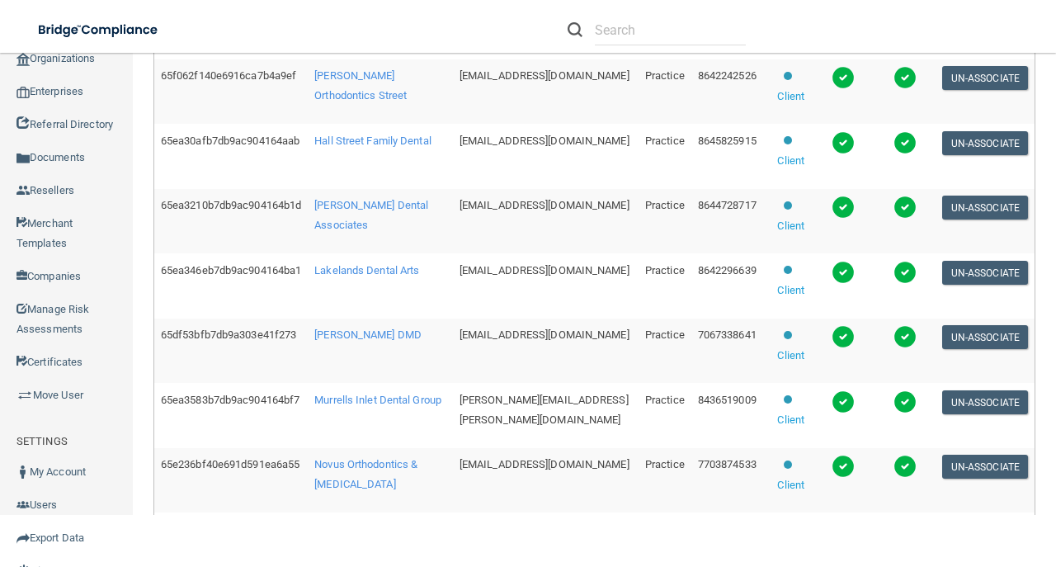
click at [541, 276] on span "[EMAIL_ADDRESS][DOMAIN_NAME]" at bounding box center [545, 270] width 170 height 12
click at [522, 368] on td "[EMAIL_ADDRESS][DOMAIN_NAME]" at bounding box center [546, 351] width 186 height 65
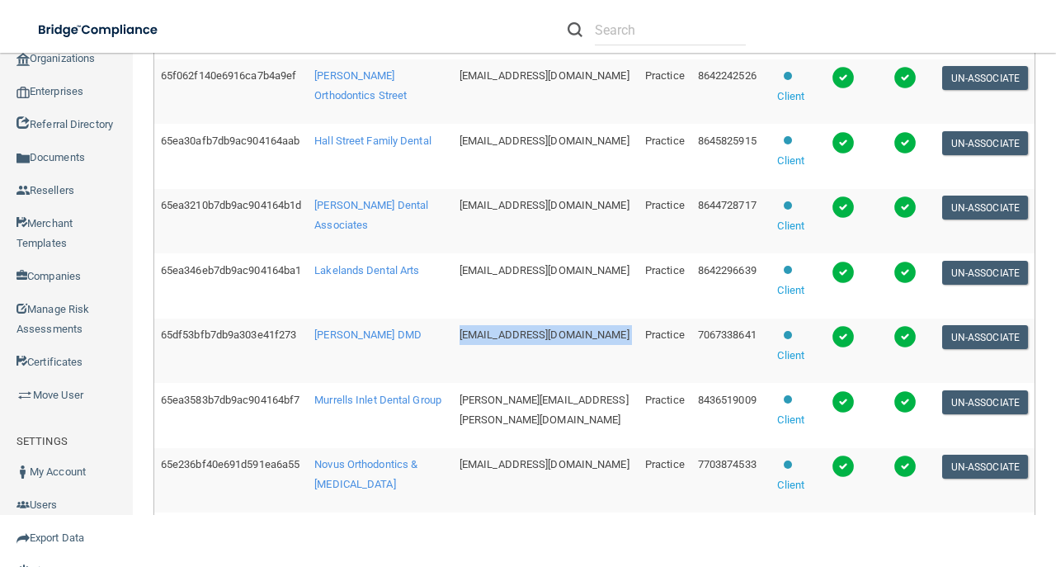
click at [522, 368] on td "[EMAIL_ADDRESS][DOMAIN_NAME]" at bounding box center [546, 351] width 186 height 65
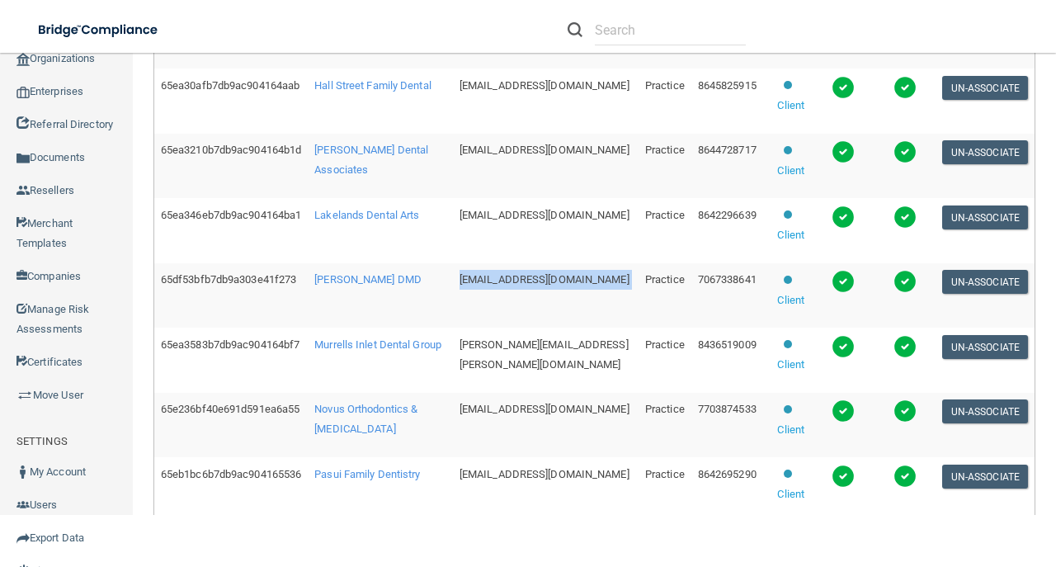
scroll to position [801, 0]
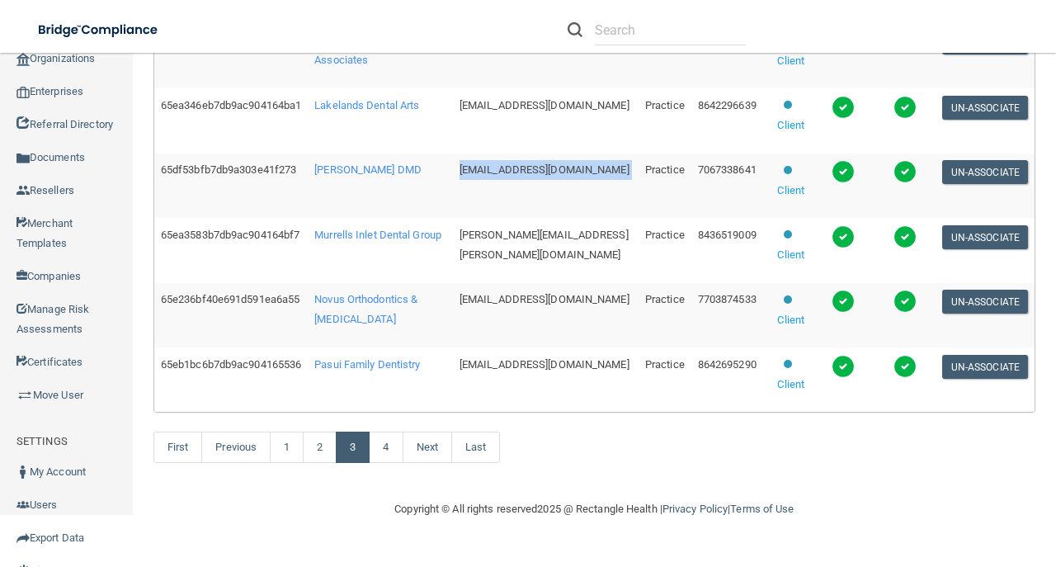
click at [540, 258] on span "[PERSON_NAME][EMAIL_ADDRESS][PERSON_NAME][DOMAIN_NAME]" at bounding box center [544, 245] width 169 height 32
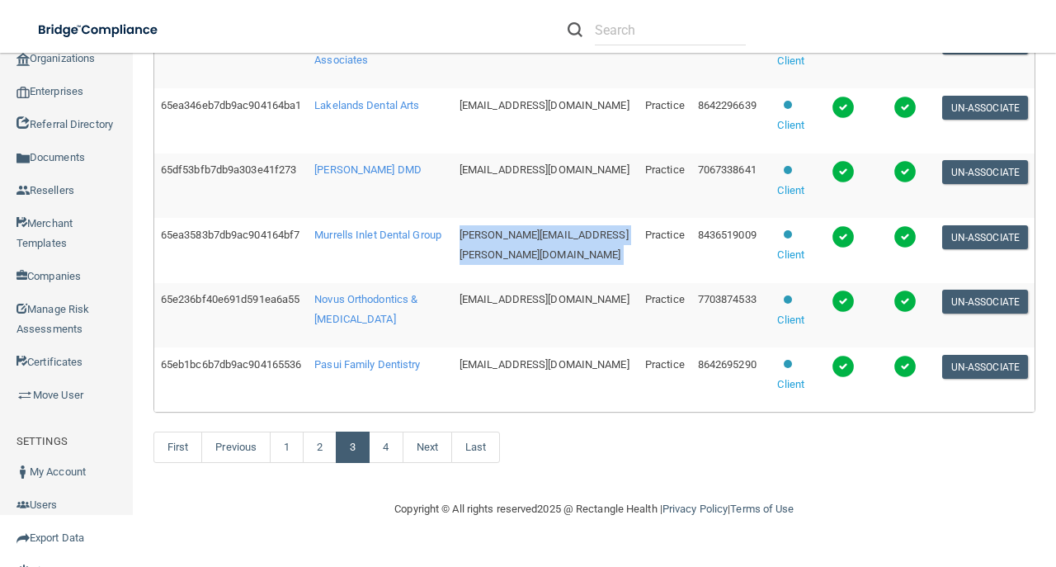
click at [540, 258] on span "[PERSON_NAME][EMAIL_ADDRESS][PERSON_NAME][DOMAIN_NAME]" at bounding box center [544, 245] width 169 height 32
click at [518, 305] on span "[EMAIL_ADDRESS][DOMAIN_NAME]" at bounding box center [545, 299] width 170 height 12
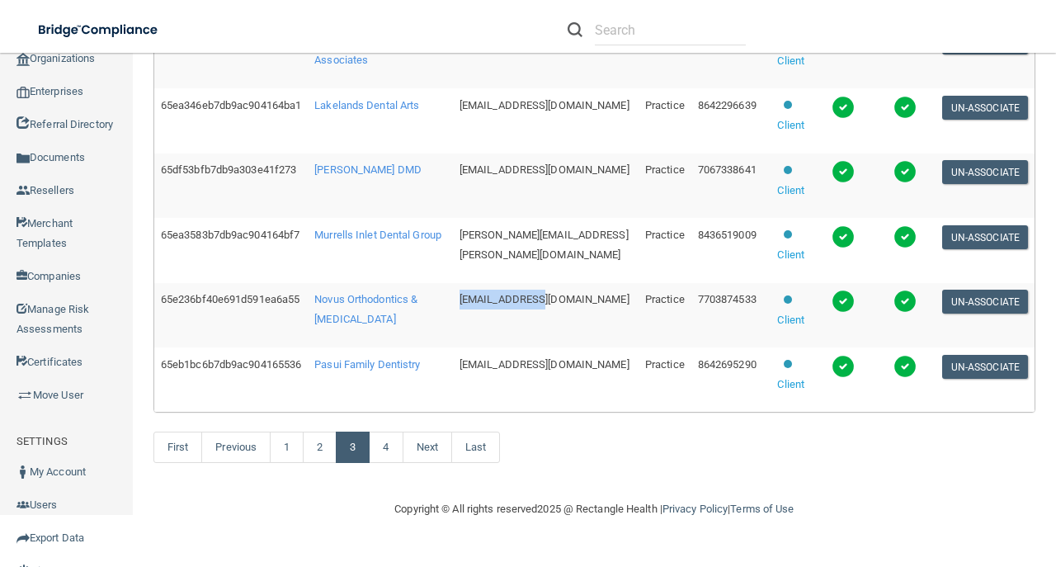
click at [517, 305] on span "[EMAIL_ADDRESS][DOMAIN_NAME]" at bounding box center [545, 299] width 170 height 12
click at [545, 395] on td "[EMAIL_ADDRESS][DOMAIN_NAME]" at bounding box center [546, 379] width 186 height 64
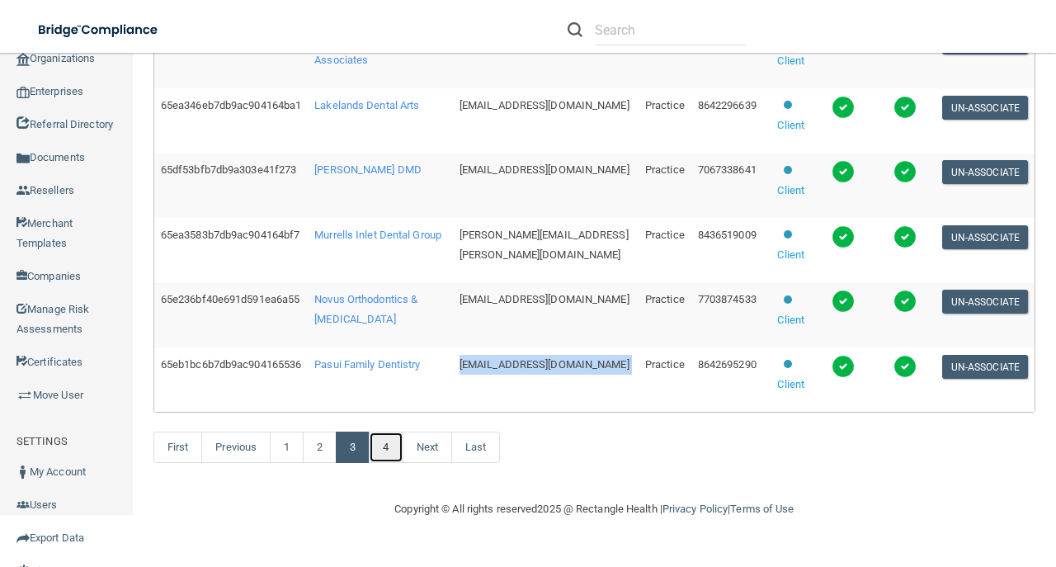
click at [401, 463] on link "4" at bounding box center [386, 447] width 34 height 31
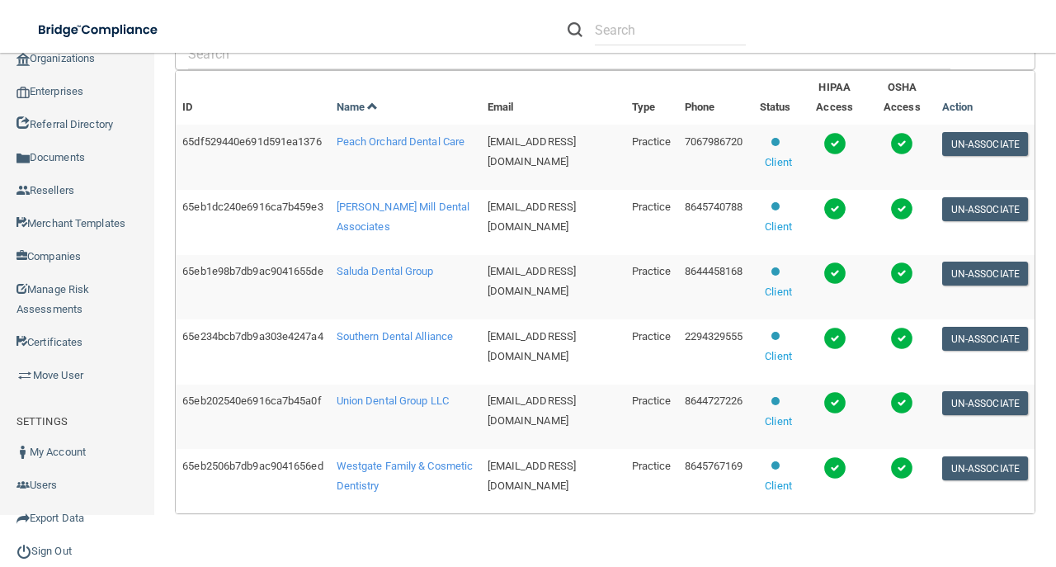
scroll to position [447, 0]
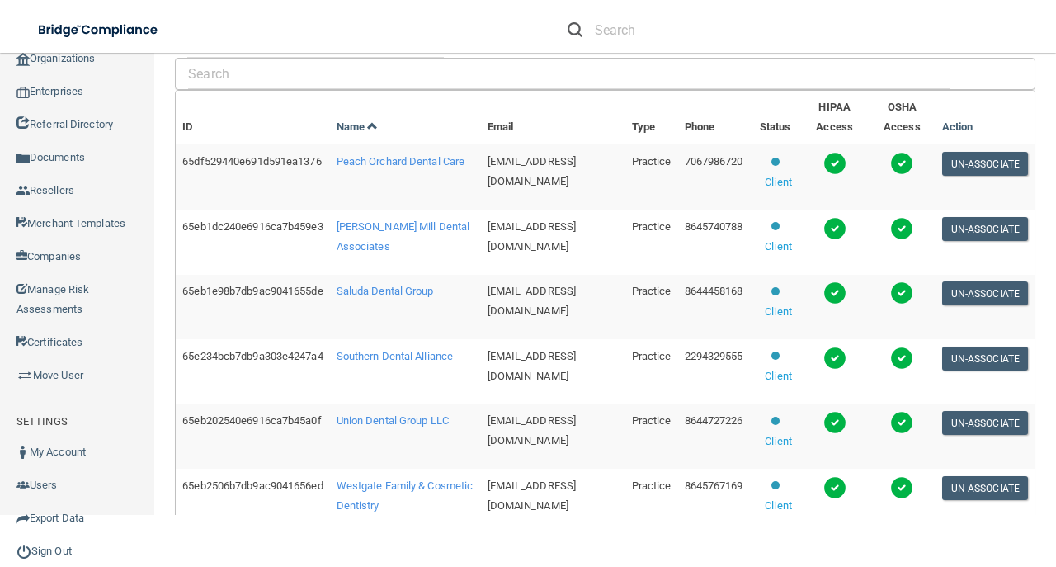
click at [515, 160] on span "[EMAIL_ADDRESS][DOMAIN_NAME]" at bounding box center [532, 171] width 89 height 32
click at [517, 221] on span "[EMAIL_ADDRESS][DOMAIN_NAME]" at bounding box center [532, 236] width 89 height 32
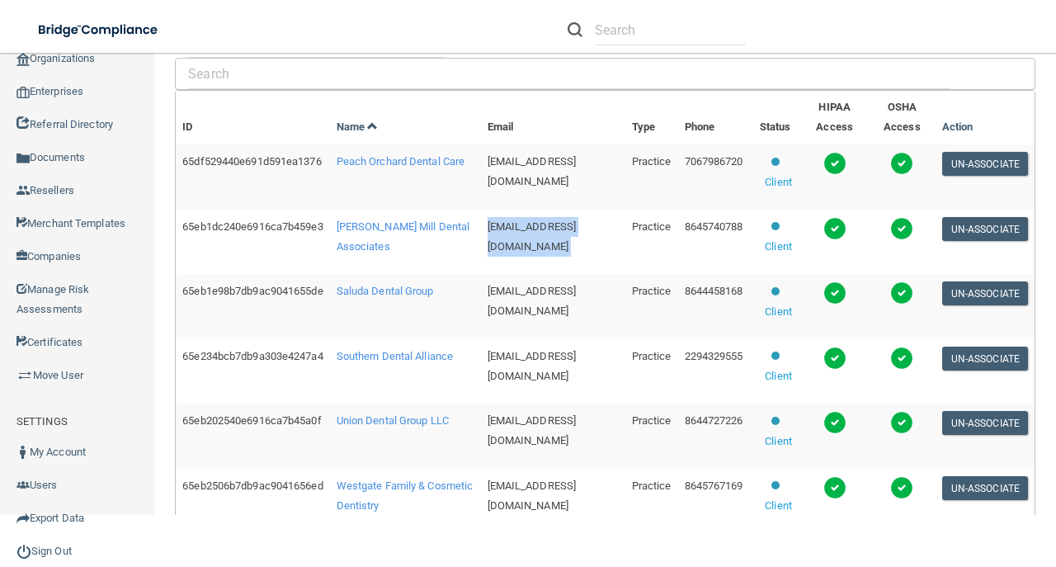
click at [517, 221] on span "[EMAIL_ADDRESS][DOMAIN_NAME]" at bounding box center [532, 236] width 89 height 32
click at [545, 286] on span "[EMAIL_ADDRESS][DOMAIN_NAME]" at bounding box center [532, 301] width 89 height 32
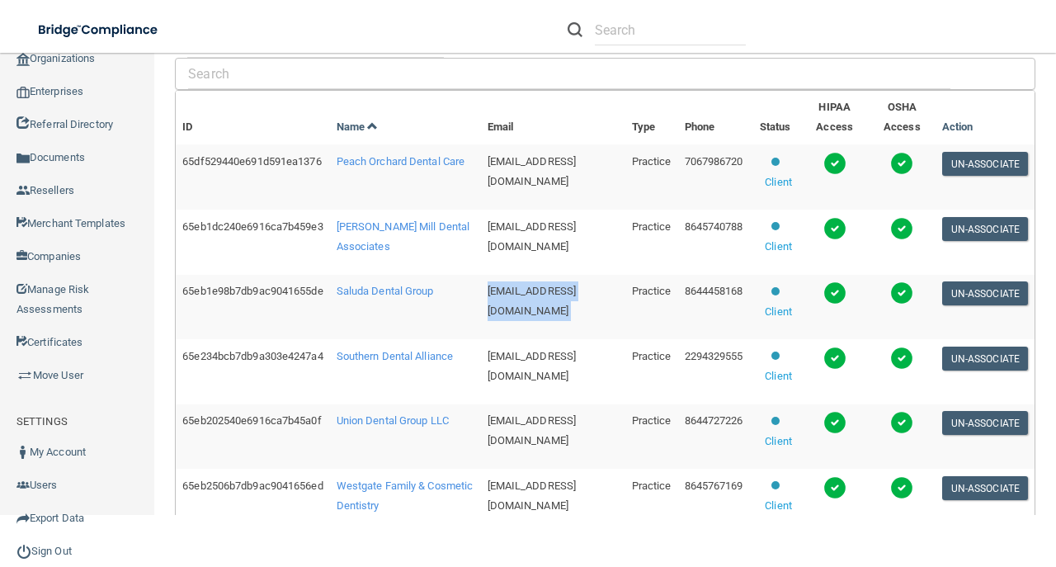
click at [545, 286] on span "[EMAIL_ADDRESS][DOMAIN_NAME]" at bounding box center [532, 301] width 89 height 32
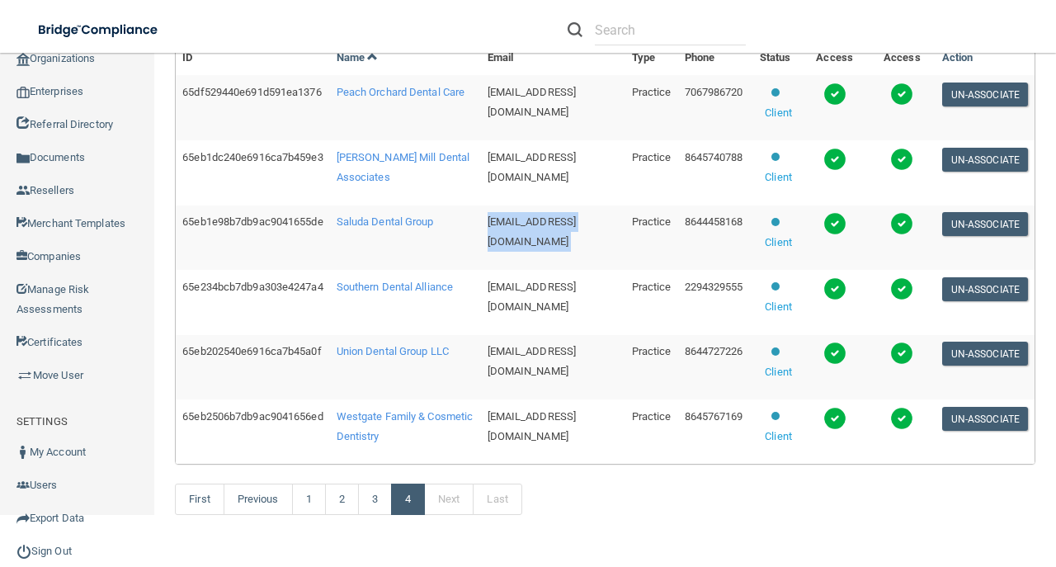
scroll to position [598, 0]
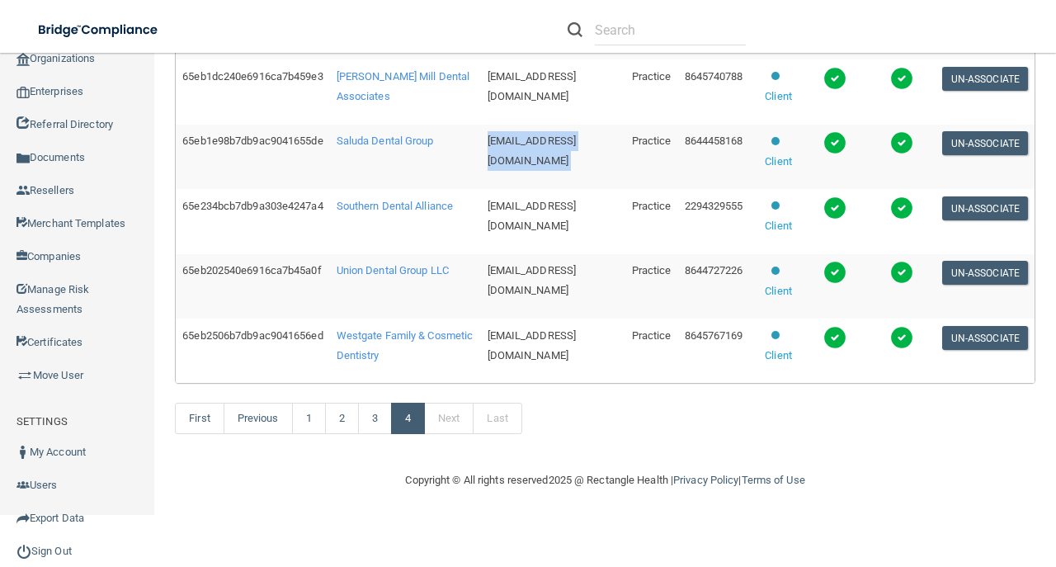
click at [567, 200] on span "[EMAIL_ADDRESS][DOMAIN_NAME]" at bounding box center [532, 216] width 89 height 32
click at [499, 264] on span "[EMAIL_ADDRESS][DOMAIN_NAME]" at bounding box center [532, 280] width 89 height 32
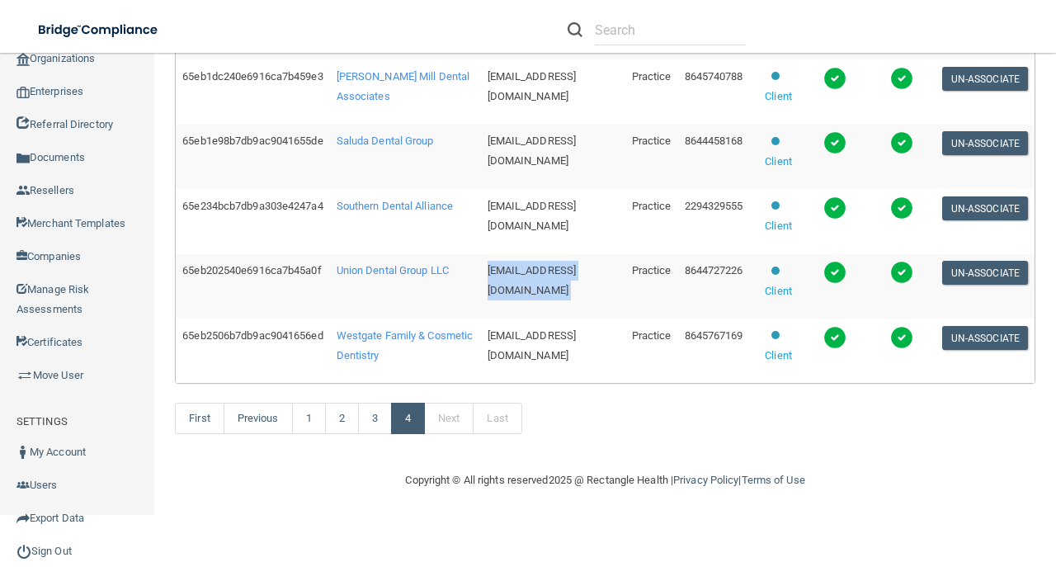
click at [499, 264] on span "[EMAIL_ADDRESS][DOMAIN_NAME]" at bounding box center [532, 280] width 89 height 32
click at [558, 336] on span "[EMAIL_ADDRESS][DOMAIN_NAME]" at bounding box center [532, 345] width 89 height 32
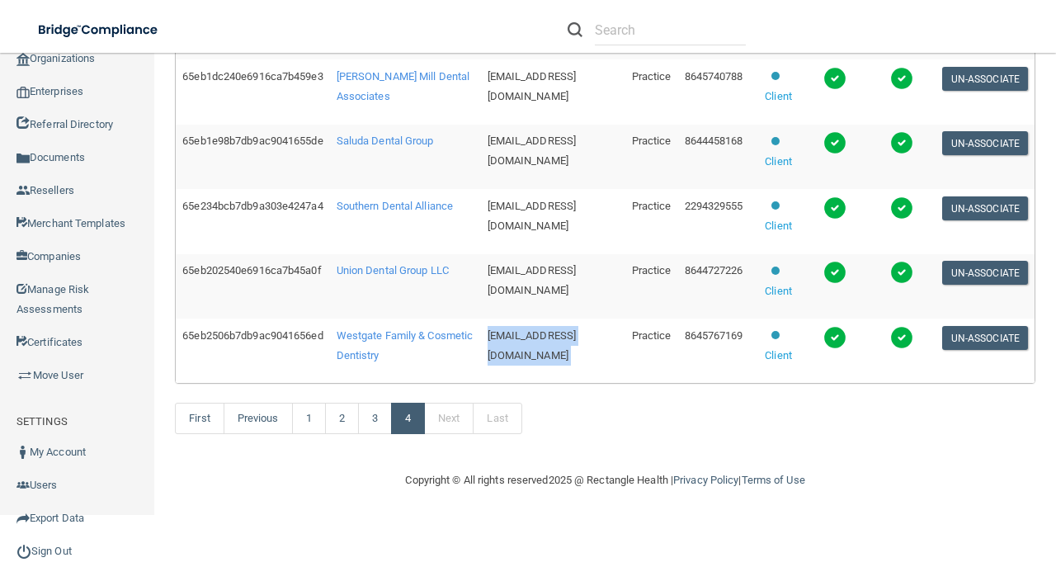
click at [558, 336] on span "[EMAIL_ADDRESS][DOMAIN_NAME]" at bounding box center [532, 345] width 89 height 32
